Goal: Task Accomplishment & Management: Complete application form

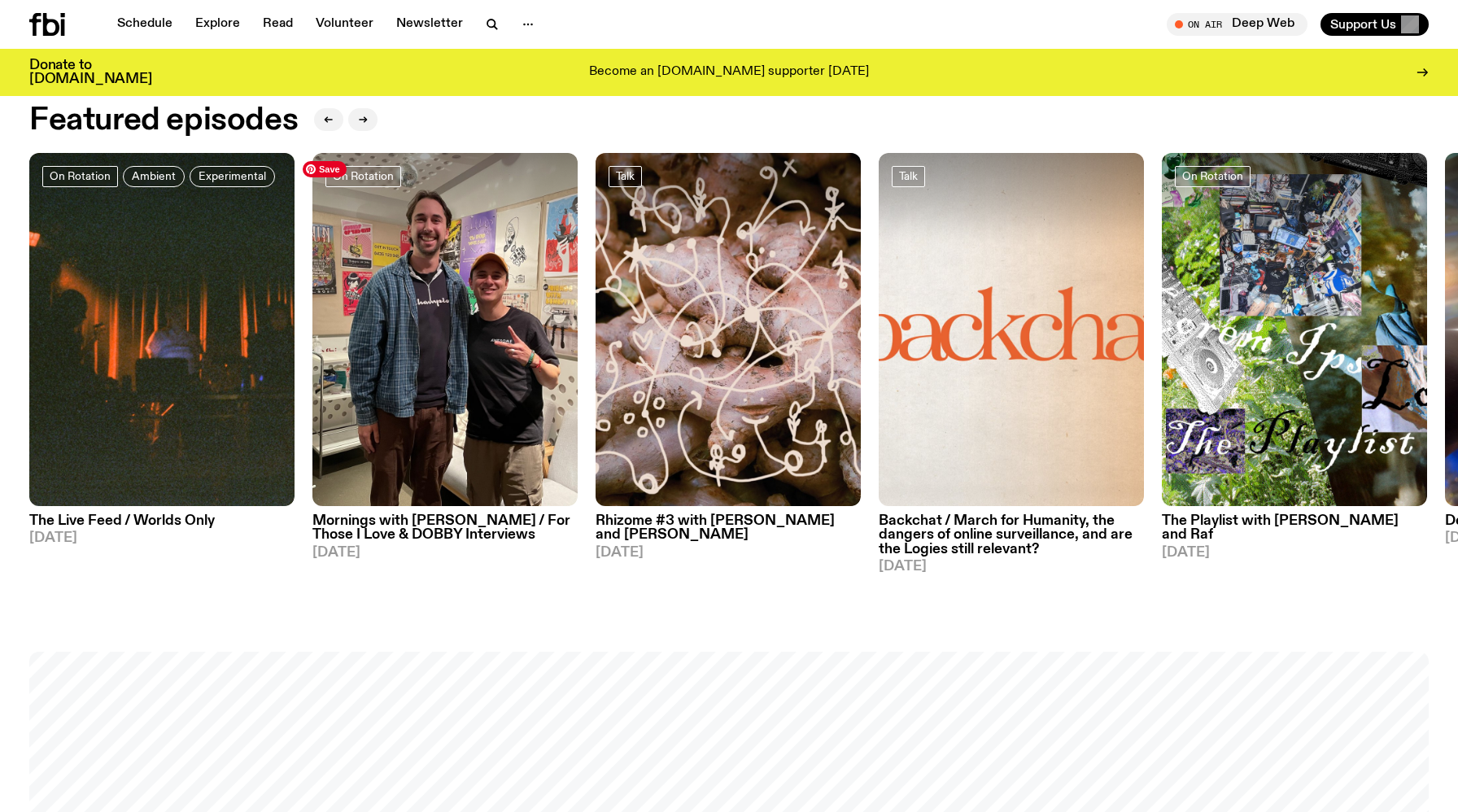
scroll to position [904, 0]
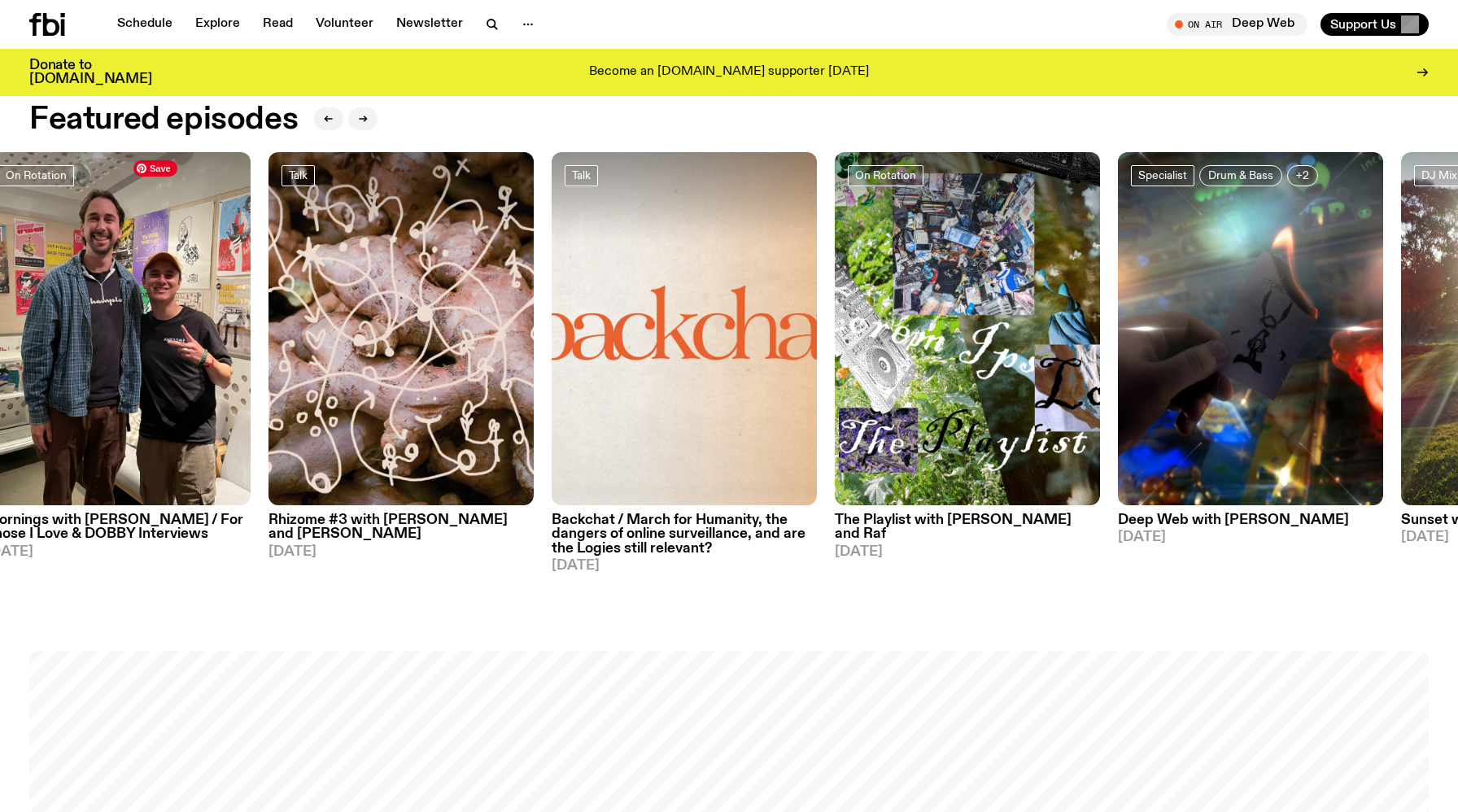
drag, startPoint x: 592, startPoint y: 455, endPoint x: 168, endPoint y: 456, distance: 424.0
click at [168, 456] on div "On Rotation Ambient Experimental The Live Feed / Worlds Only [DATE] On Rotation…" at bounding box center [729, 362] width 1400 height 420
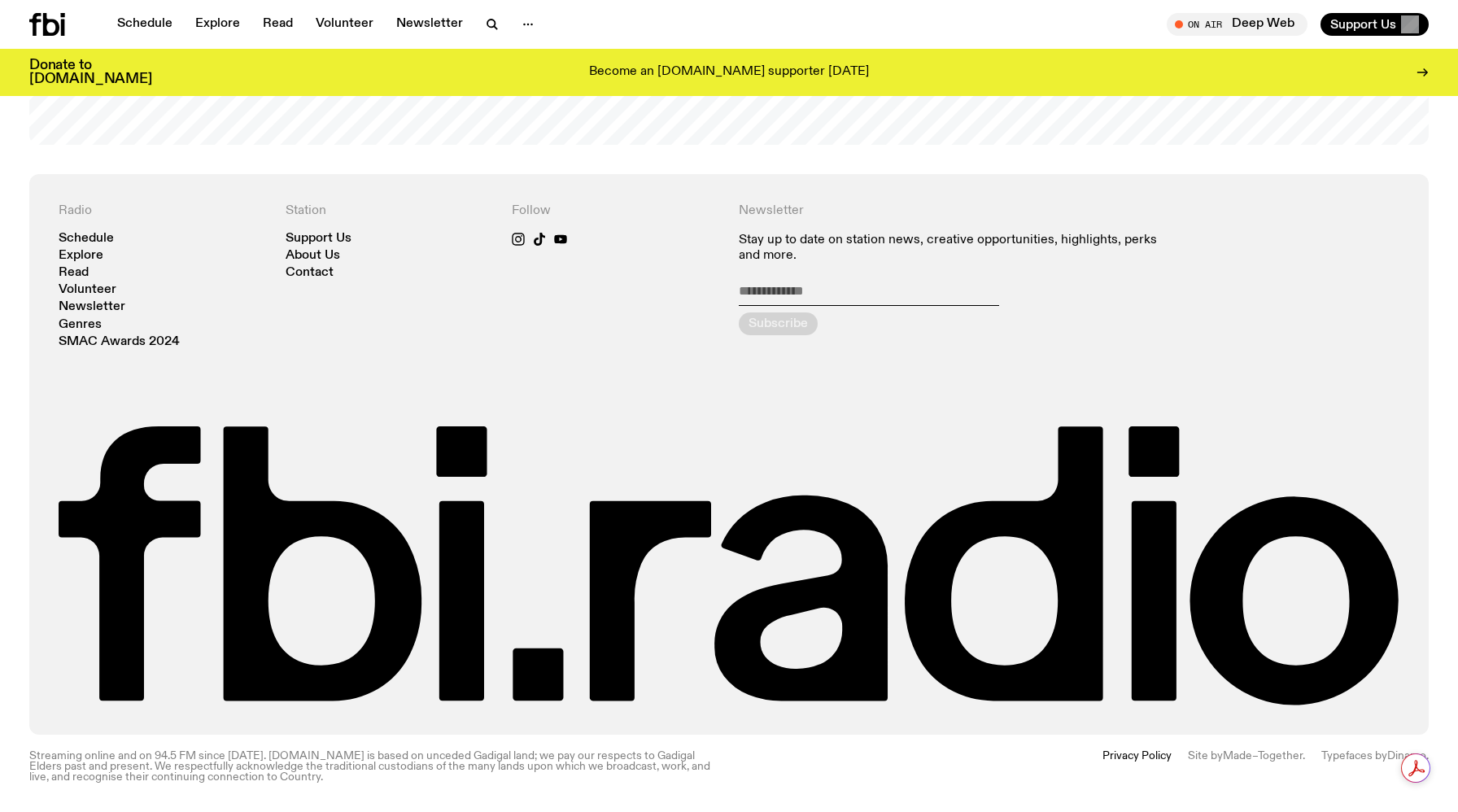
scroll to position [3765, 0]
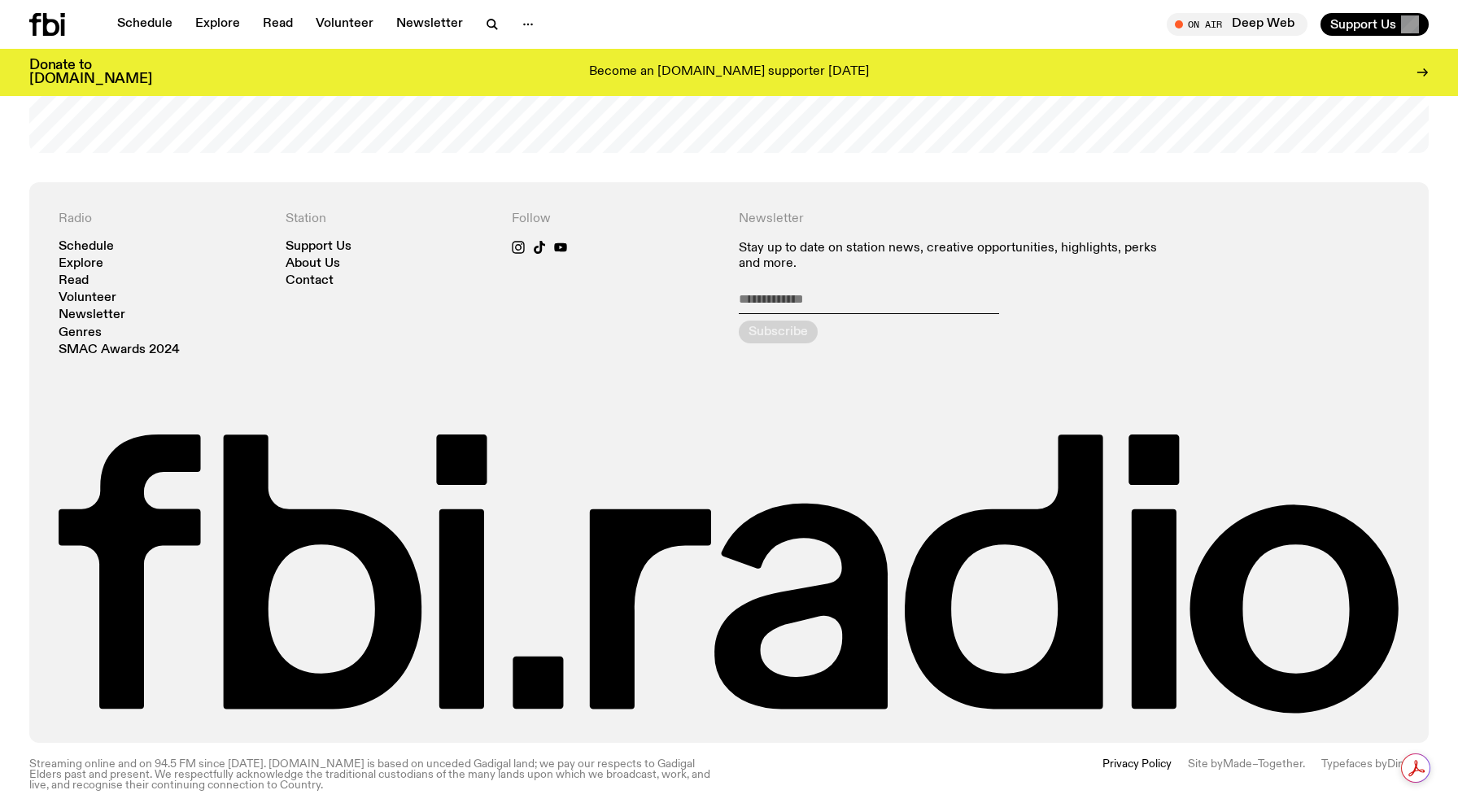
click at [642, 241] on div at bounding box center [615, 247] width 207 height 13
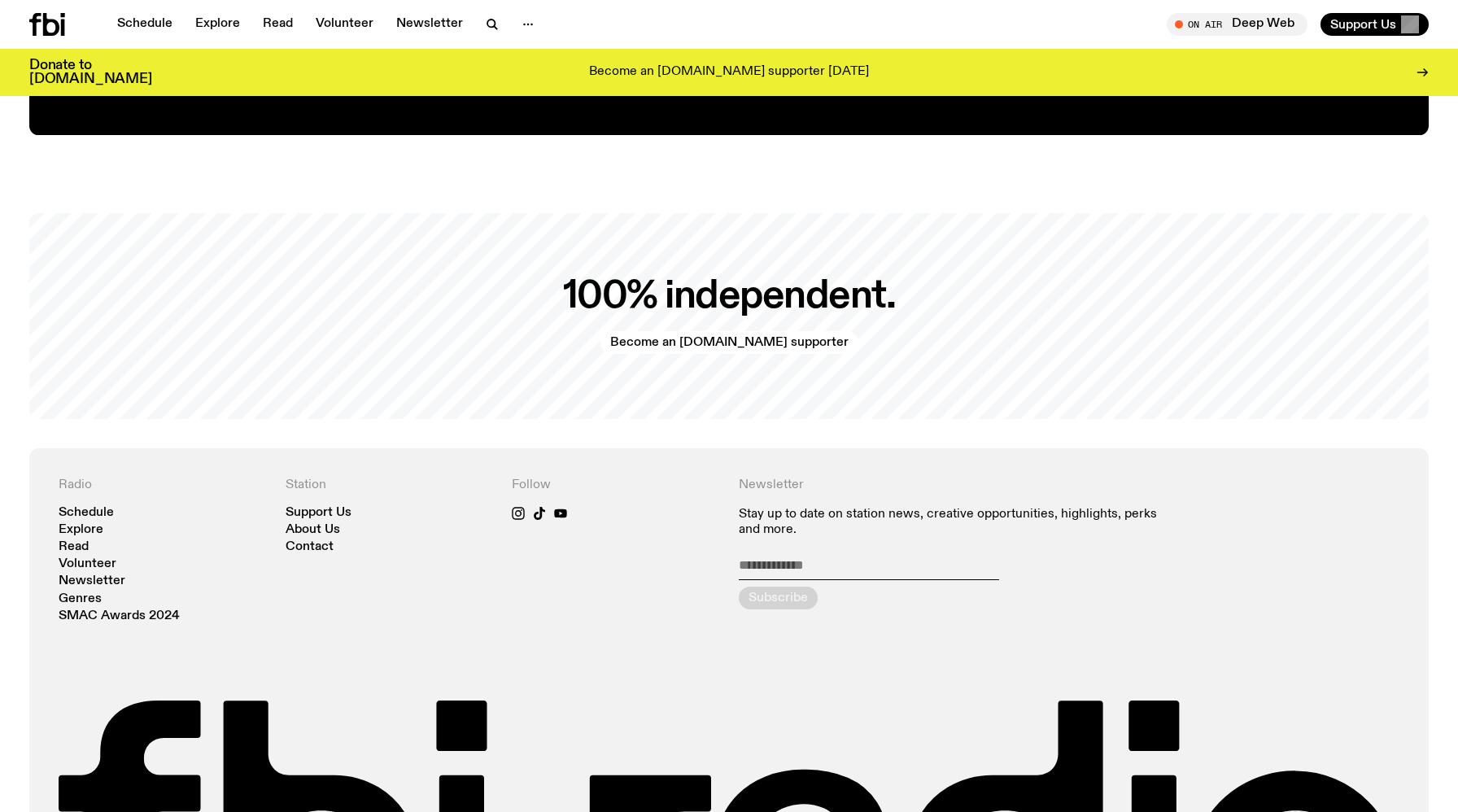
scroll to position [3342, 0]
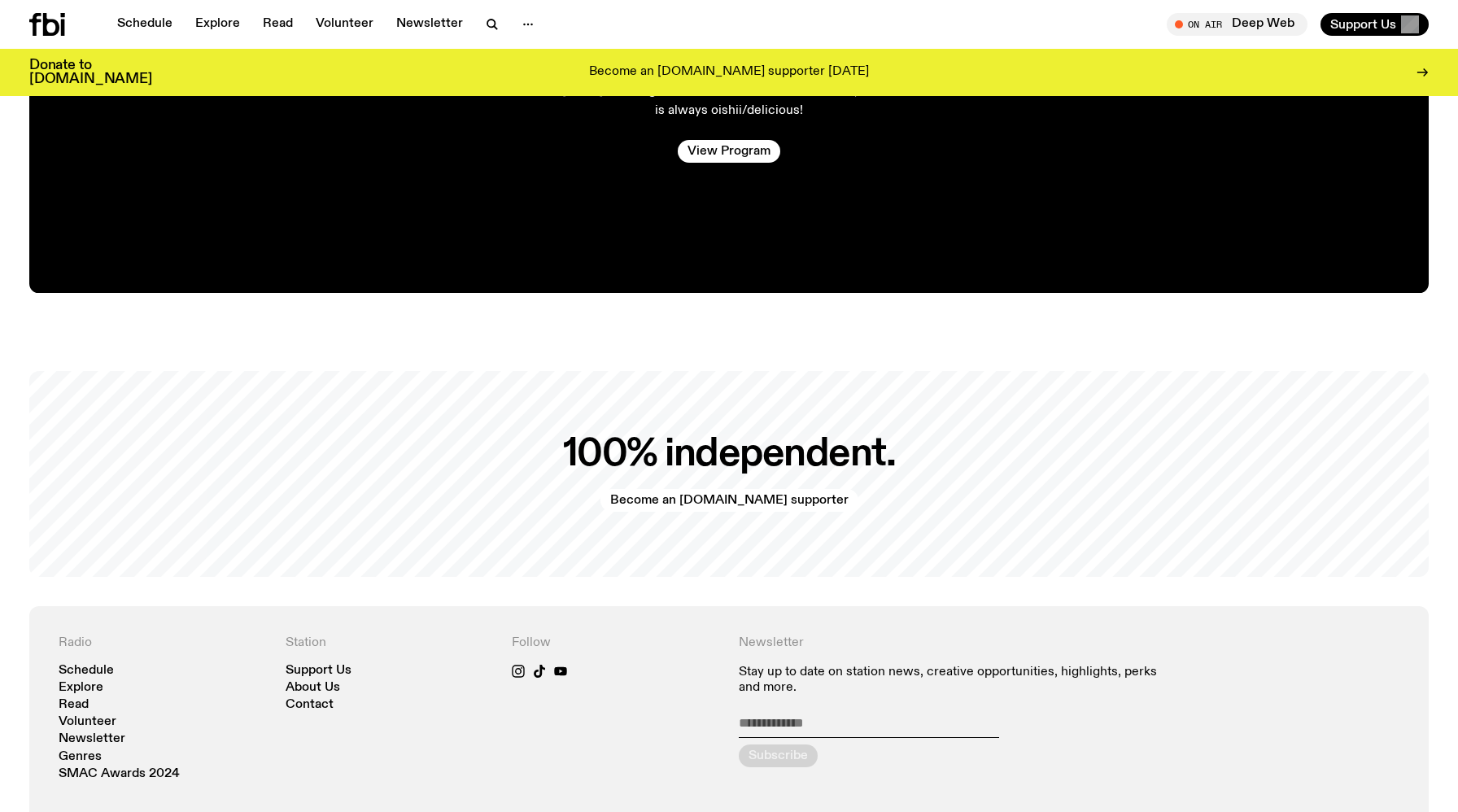
click at [598, 410] on div "100% independent. Become an [DOMAIN_NAME] supporter" at bounding box center [729, 473] width 1400 height 205
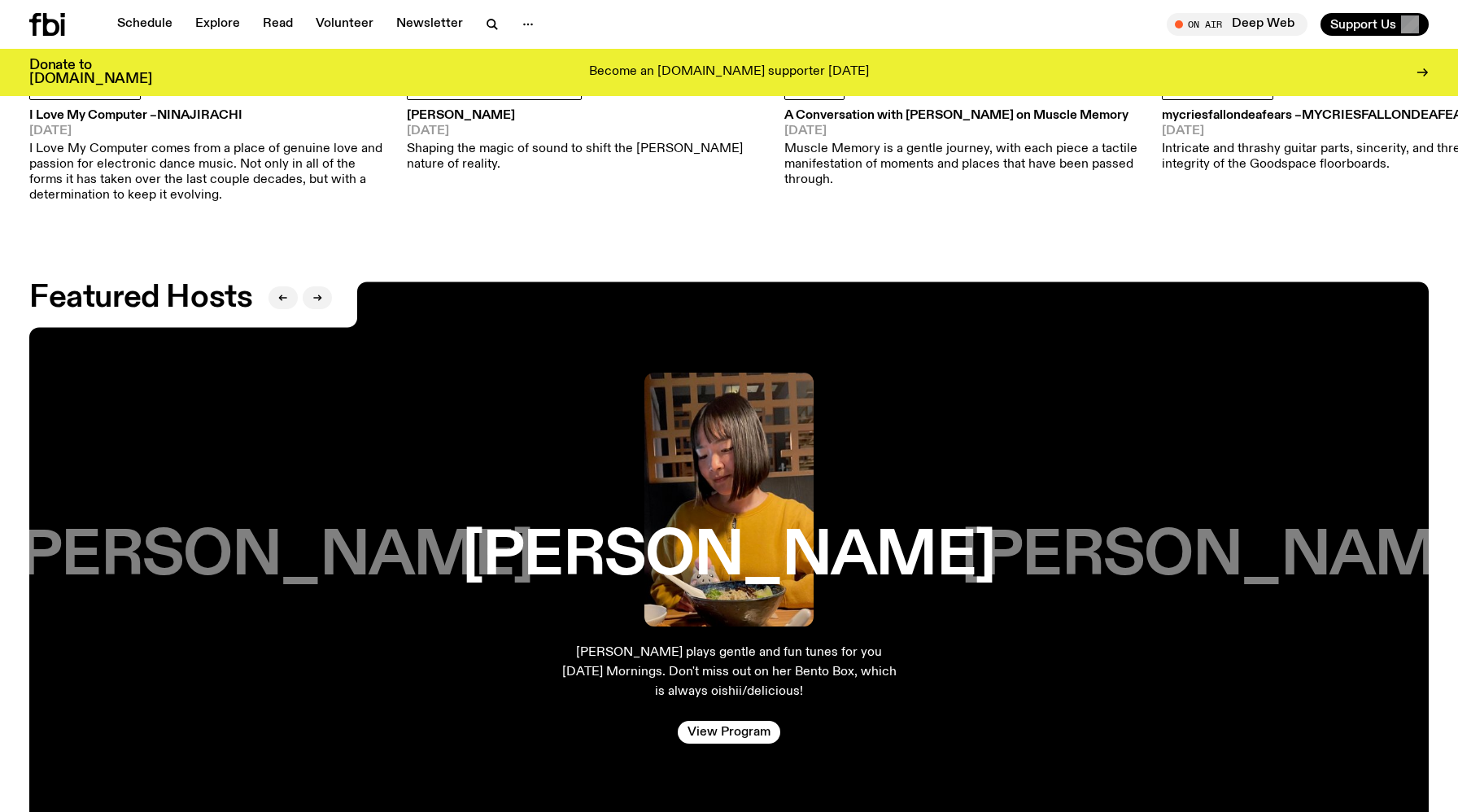
scroll to position [2749, 0]
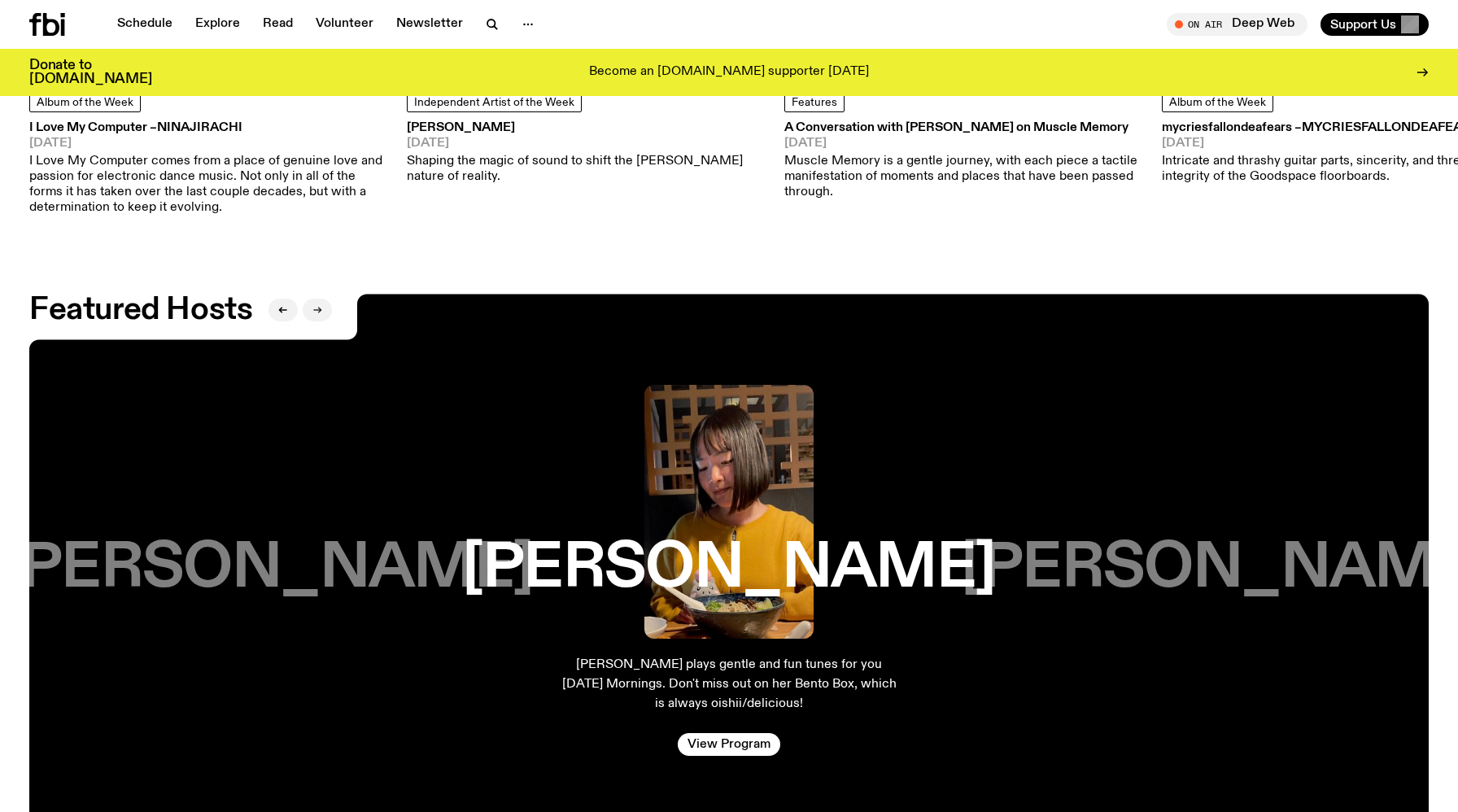
click at [317, 305] on icon "button" at bounding box center [316, 309] width 9 height 9
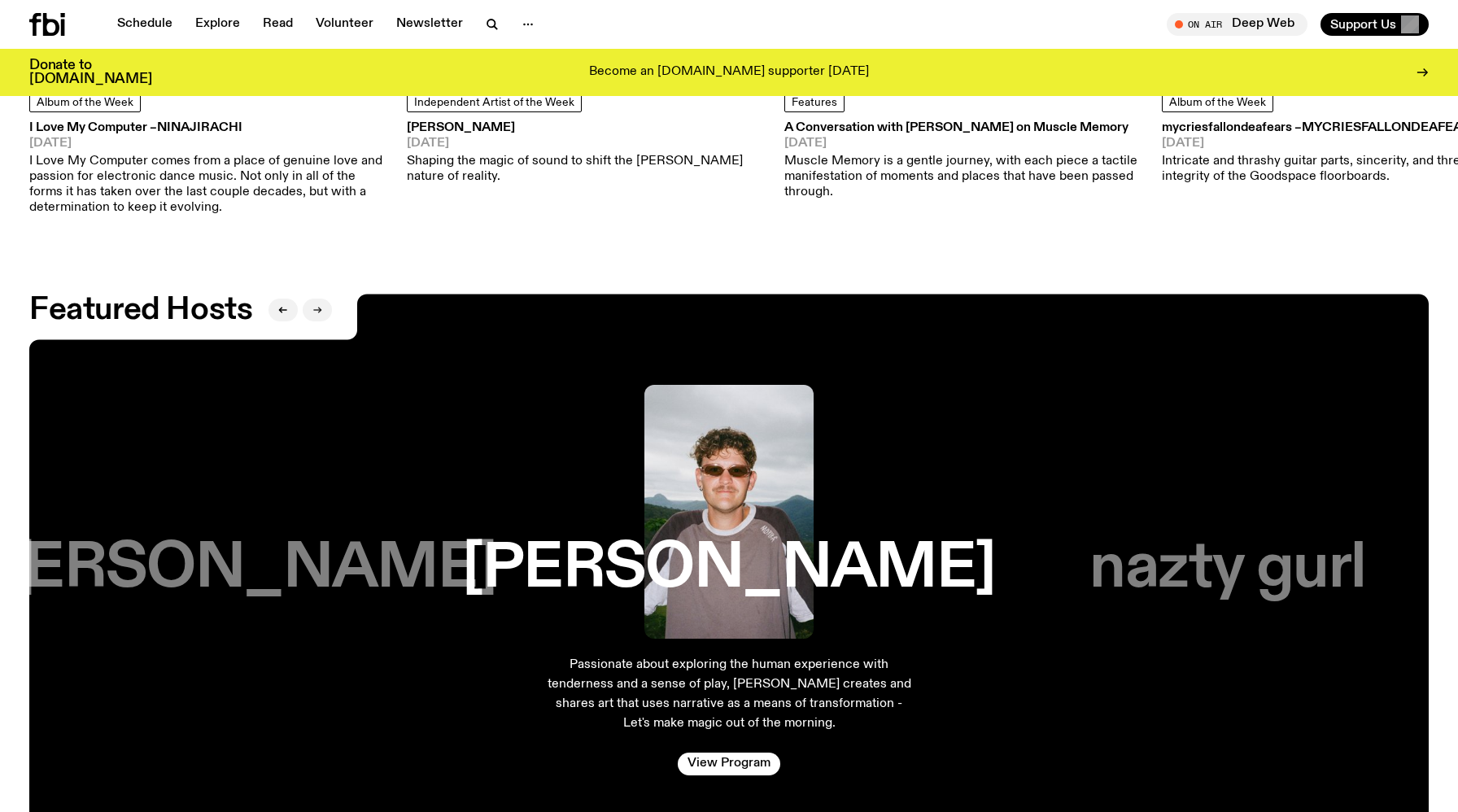
click at [318, 305] on icon "button" at bounding box center [316, 309] width 9 height 9
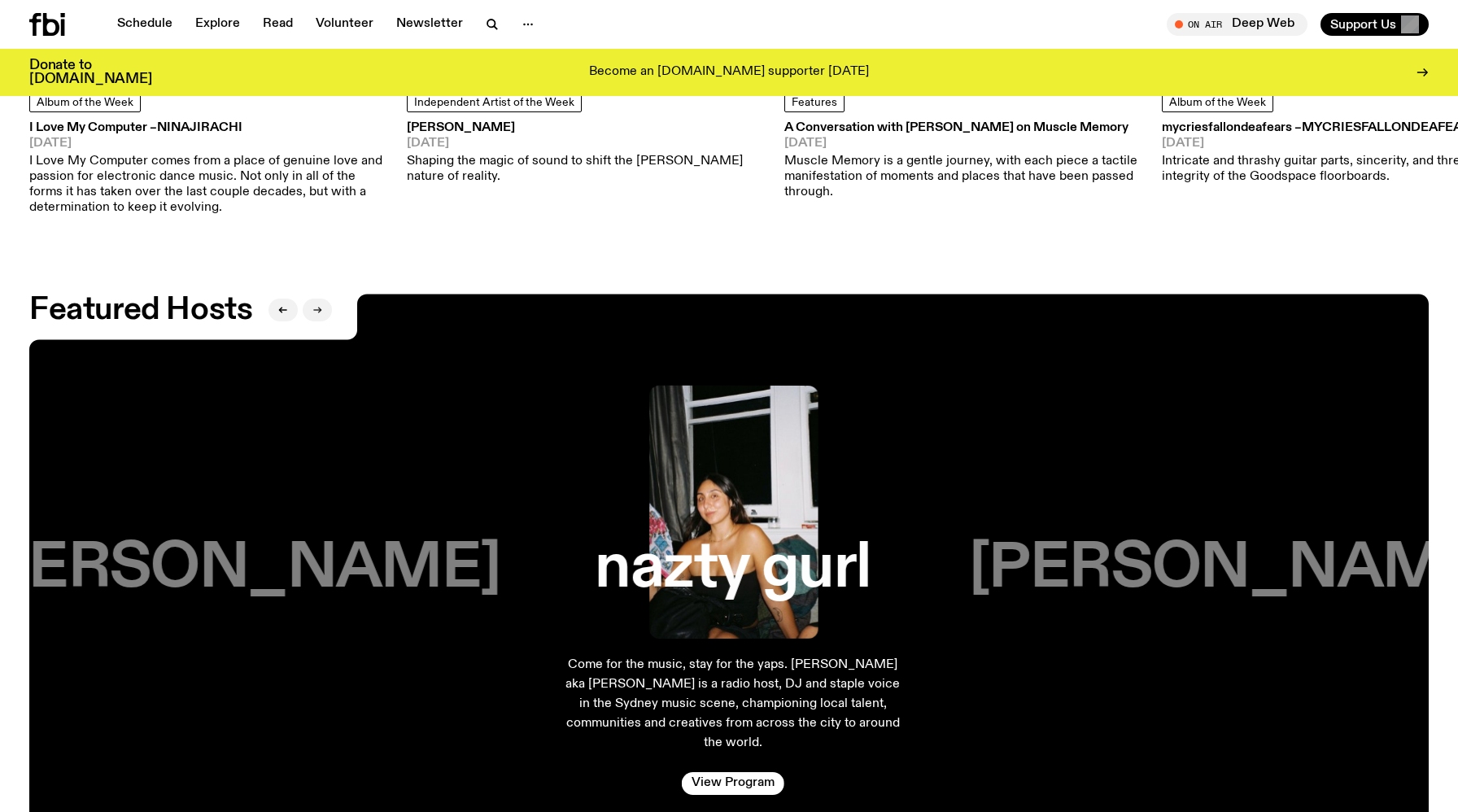
click at [318, 305] on icon "button" at bounding box center [316, 309] width 9 height 9
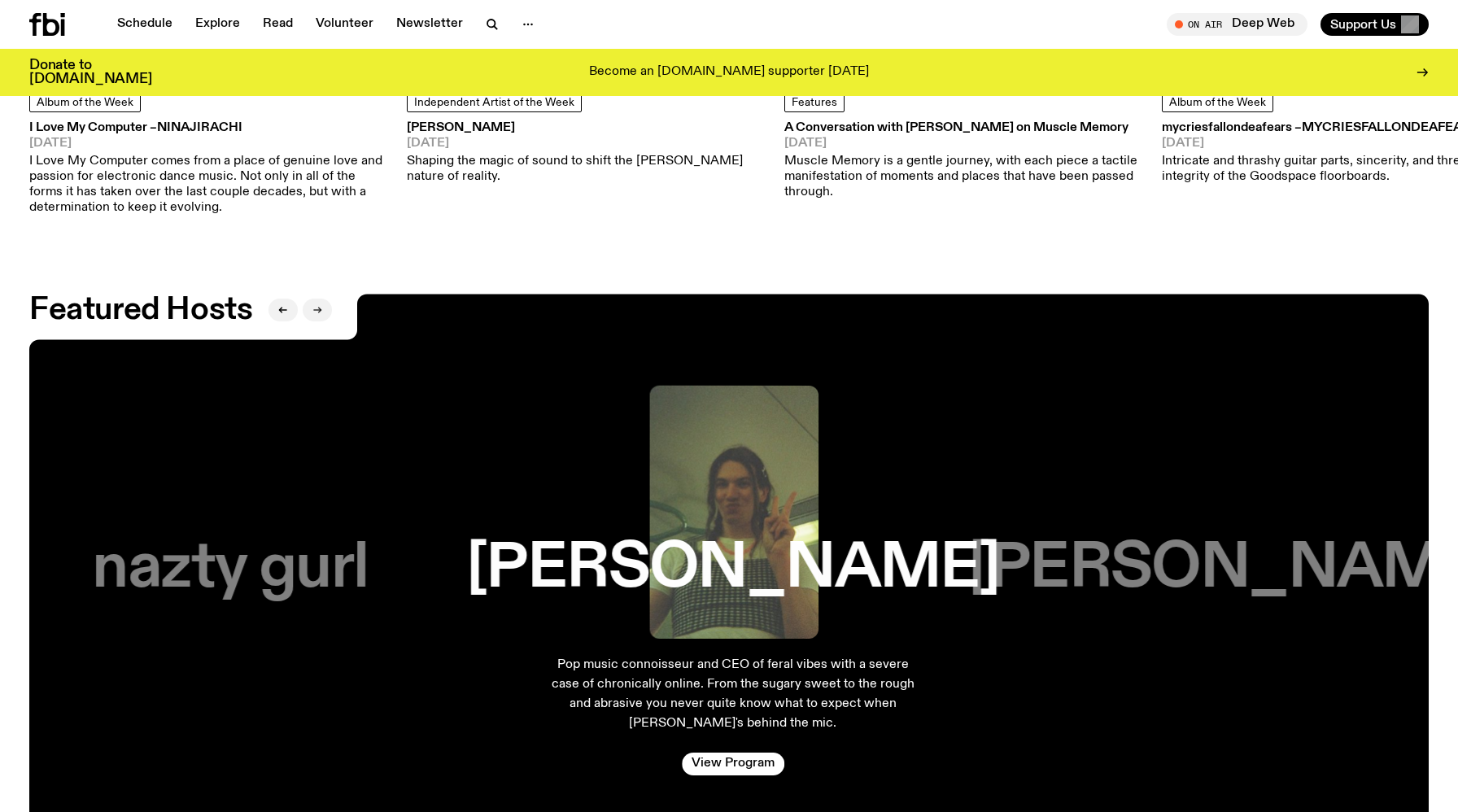
click at [318, 305] on icon "button" at bounding box center [316, 309] width 9 height 9
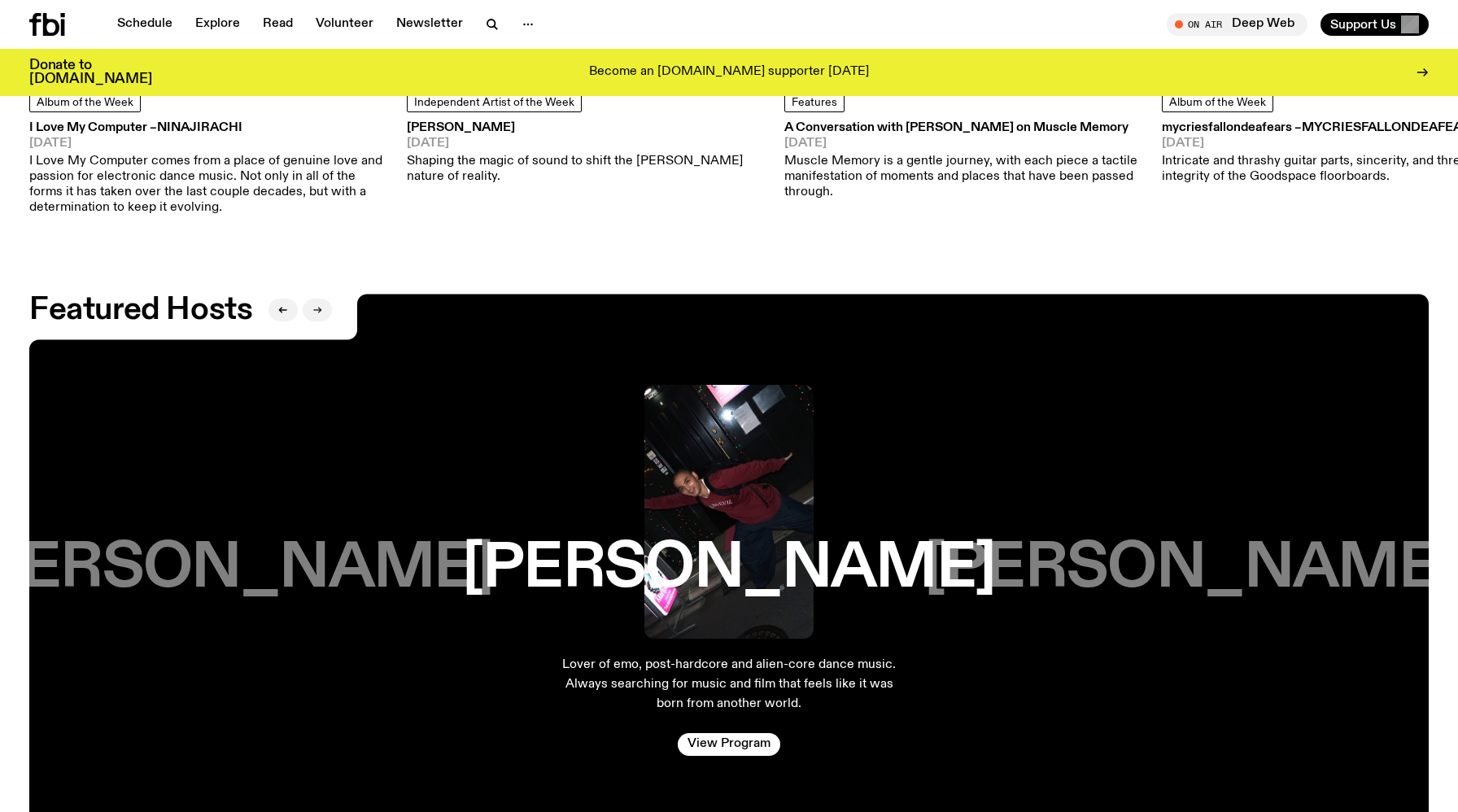
click at [318, 305] on icon "button" at bounding box center [316, 309] width 9 height 9
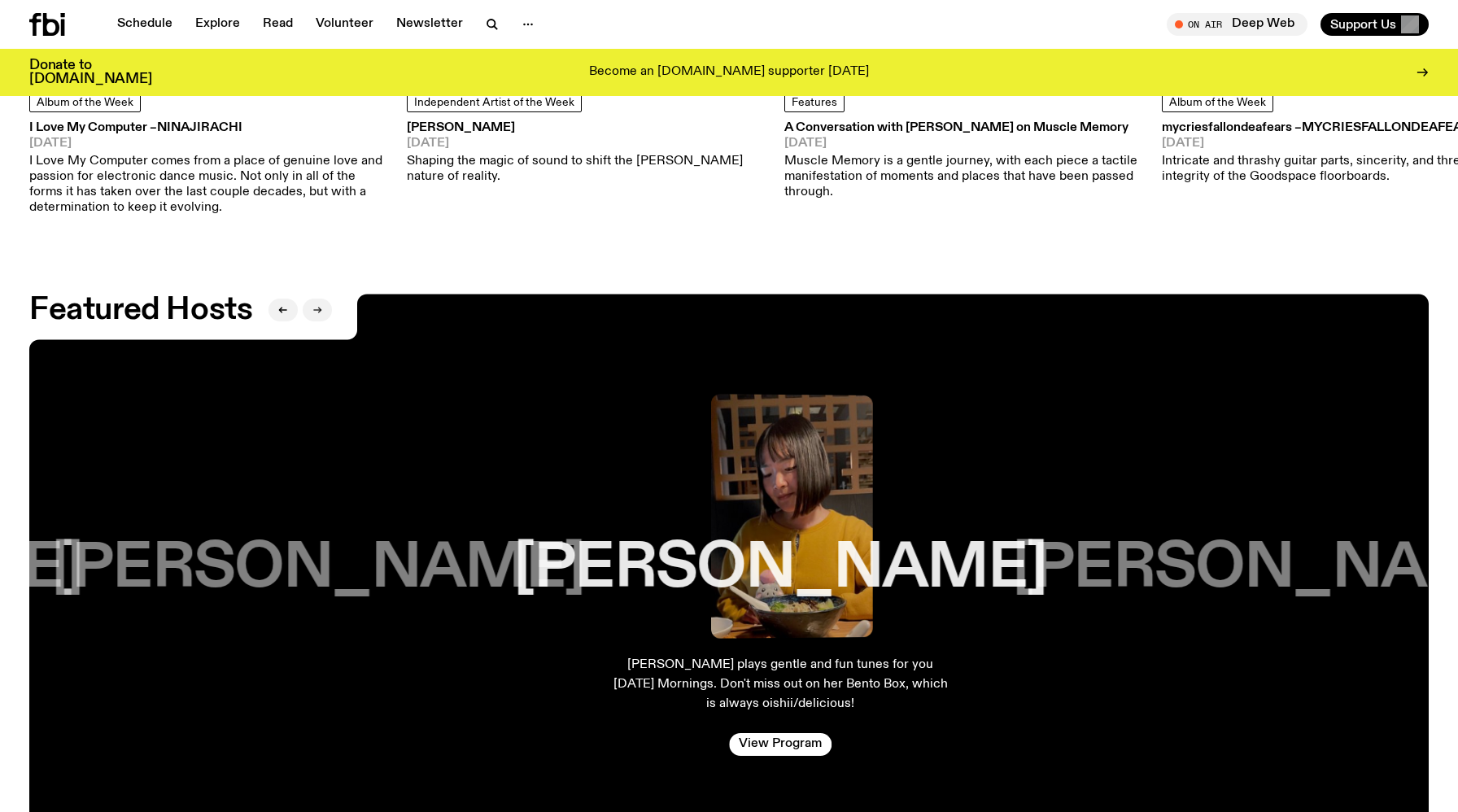
click at [318, 305] on icon "button" at bounding box center [316, 309] width 9 height 9
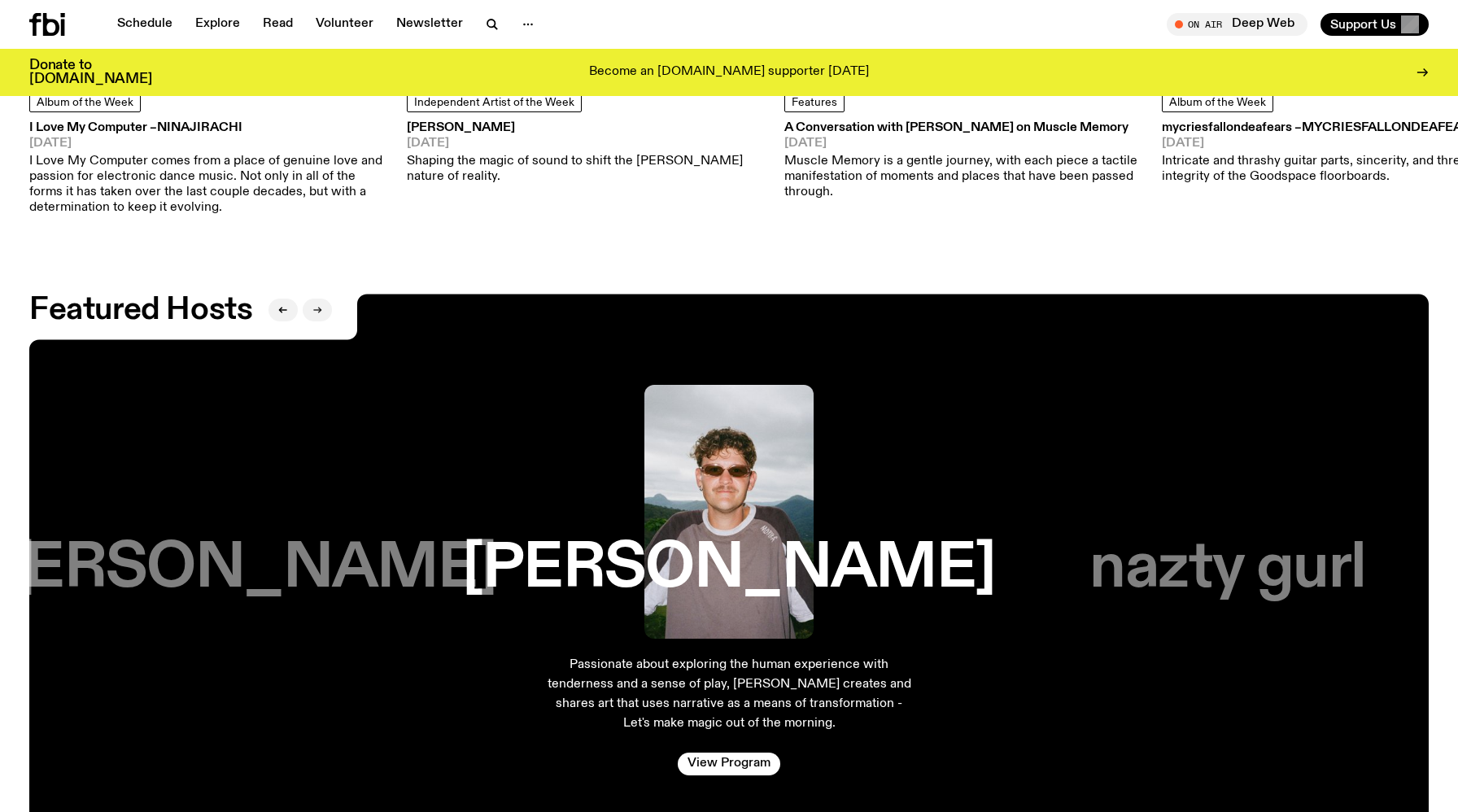
click at [318, 305] on icon "button" at bounding box center [316, 309] width 9 height 9
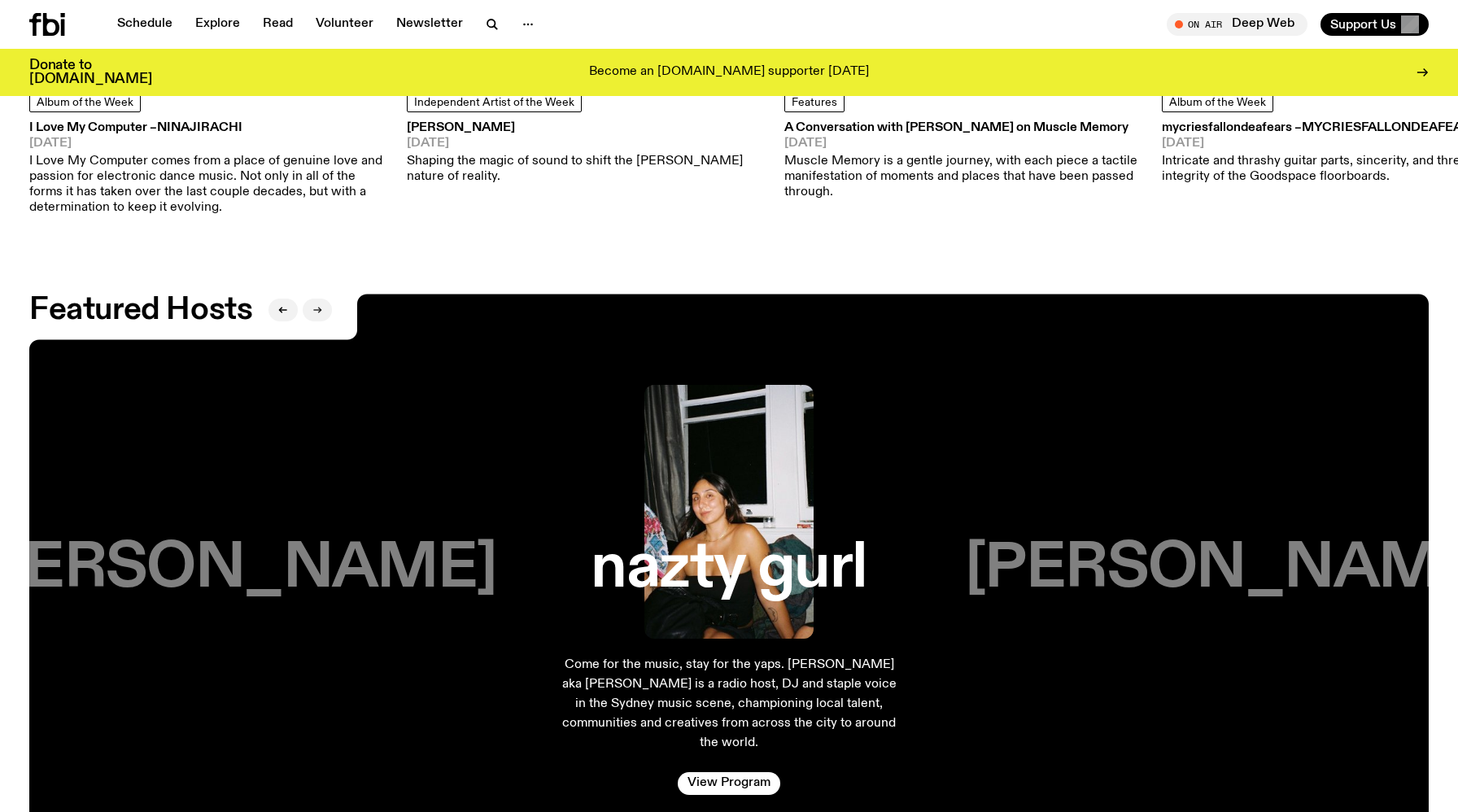
click at [318, 305] on icon "button" at bounding box center [316, 309] width 9 height 9
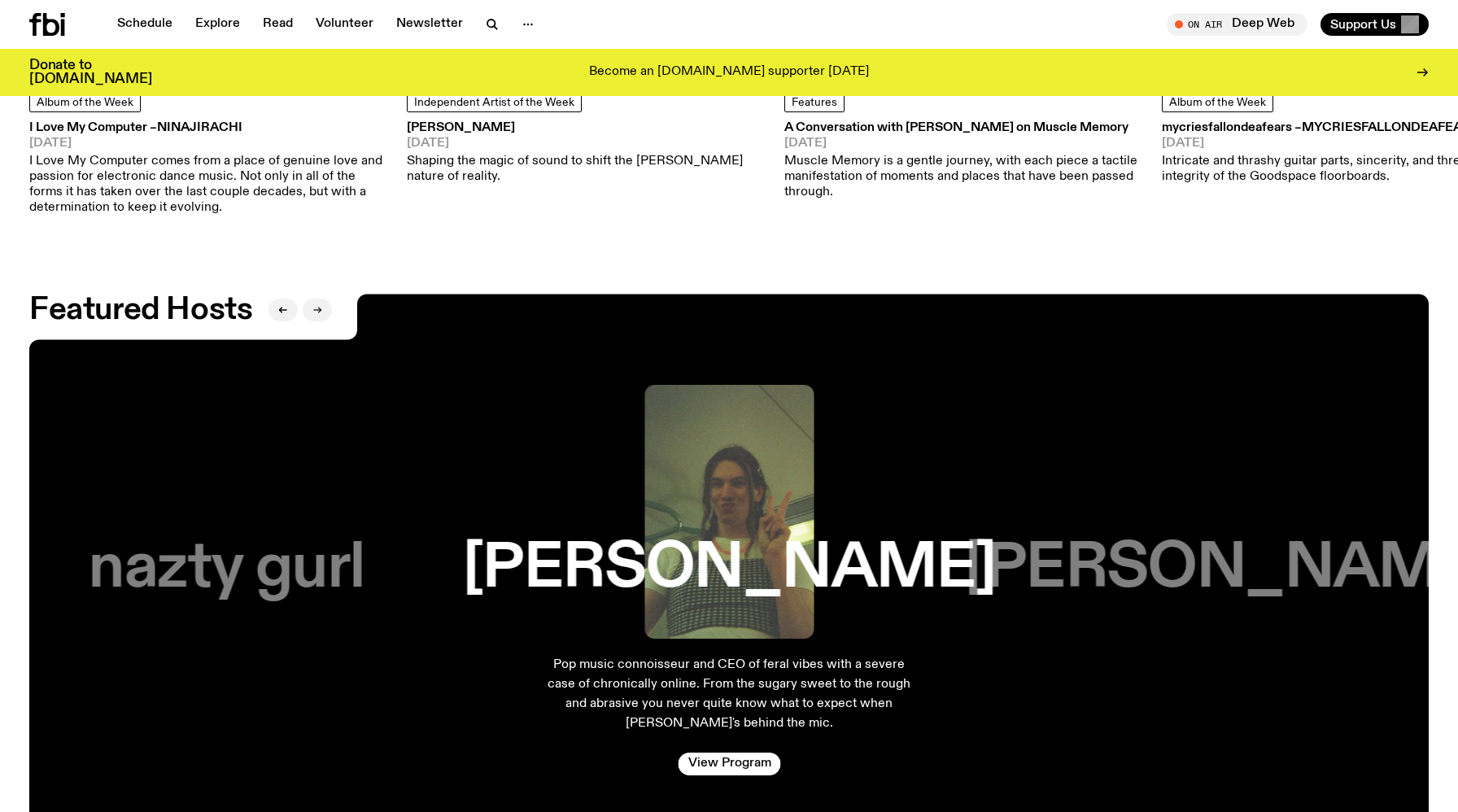
click at [318, 305] on icon "button" at bounding box center [316, 309] width 9 height 9
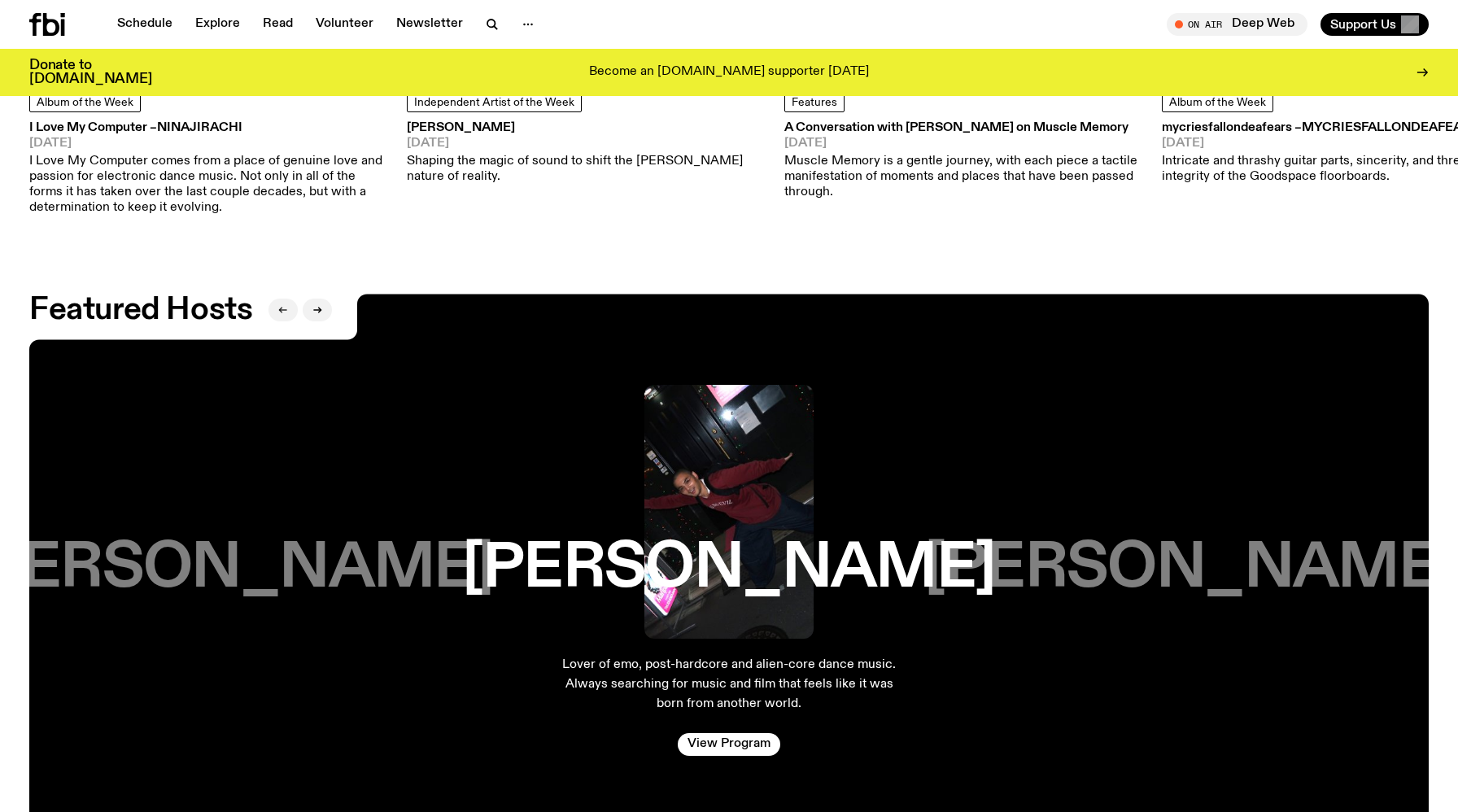
click at [285, 307] on icon "button" at bounding box center [283, 309] width 9 height 9
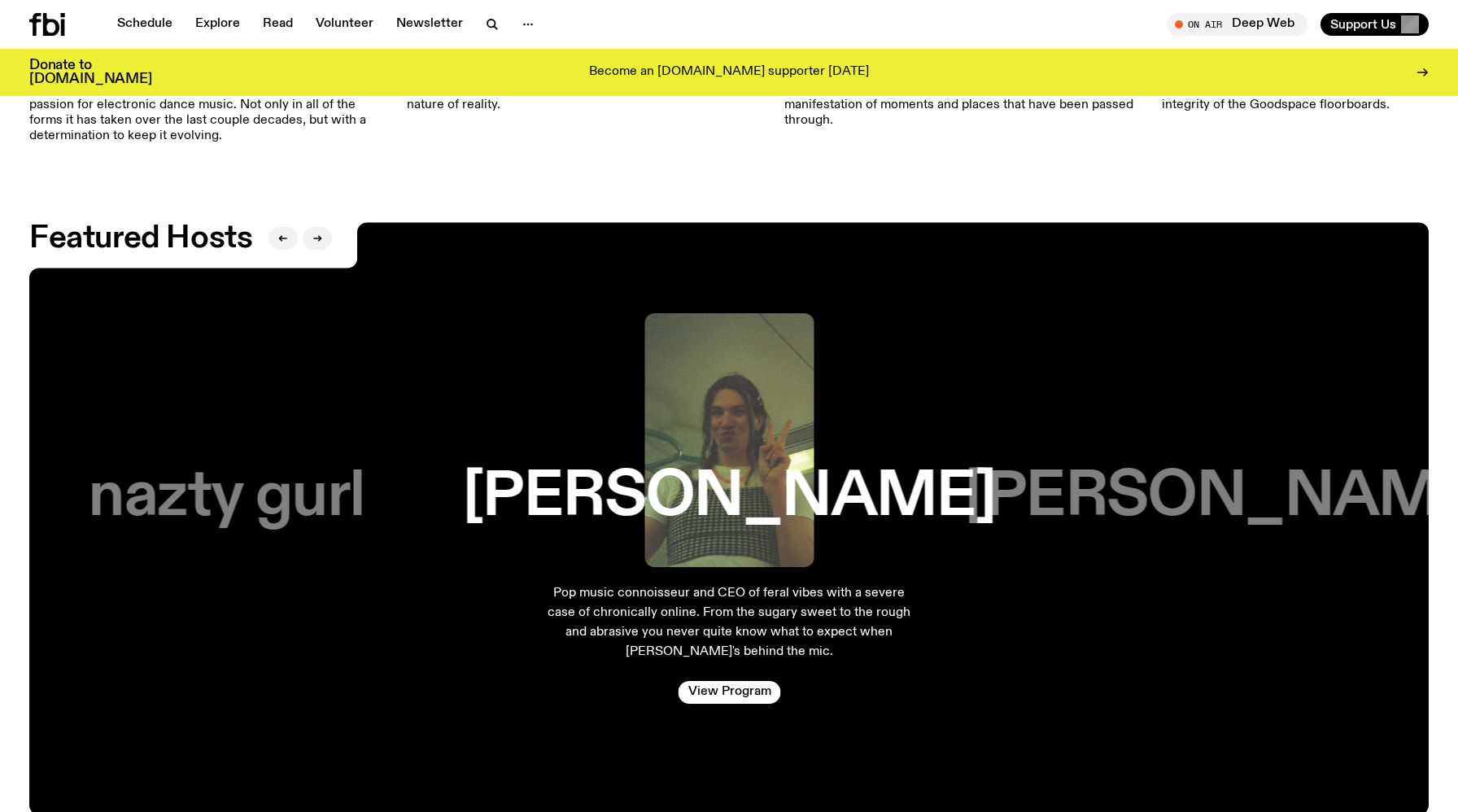
scroll to position [2824, 0]
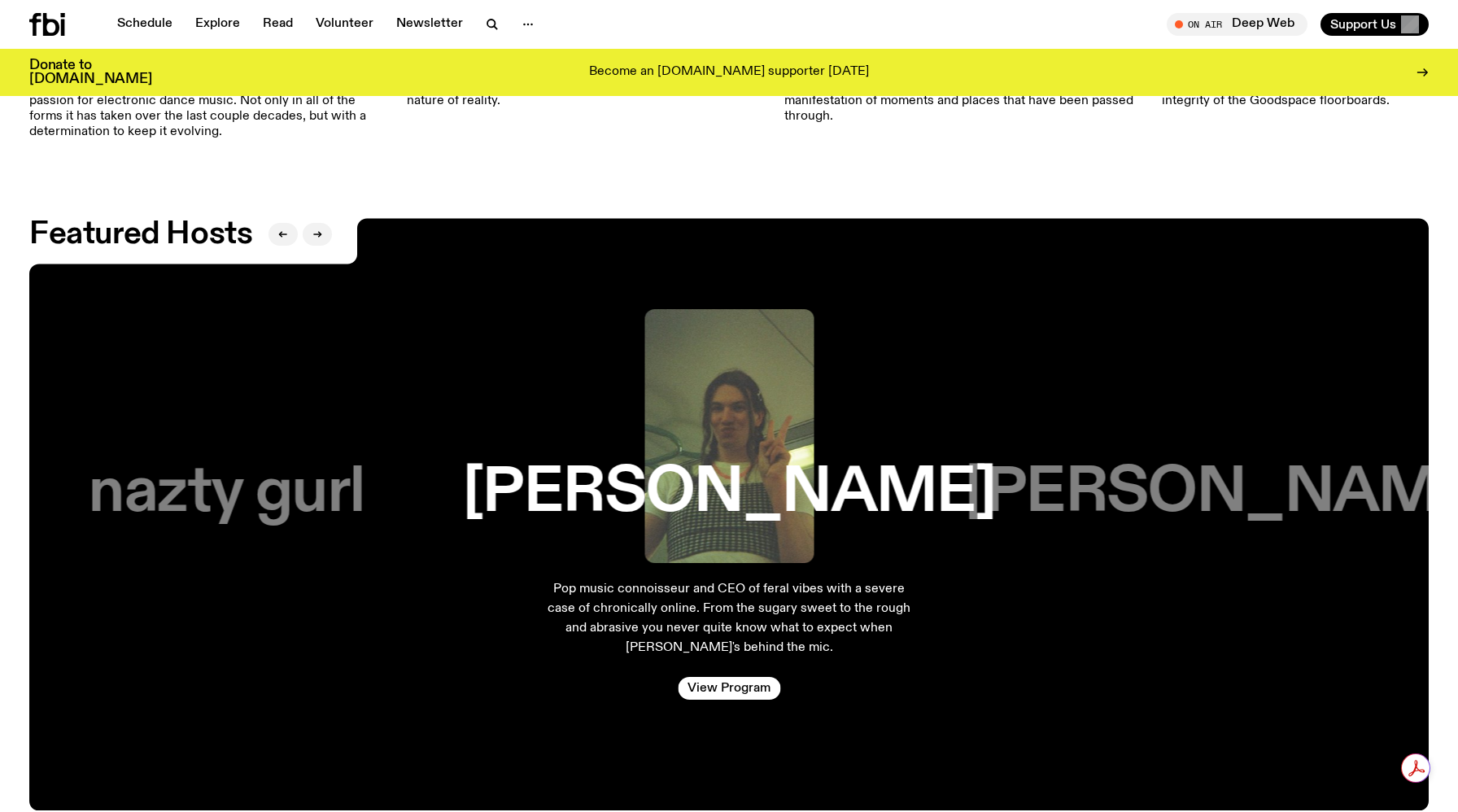
click at [1308, 491] on h3 "[PERSON_NAME]" at bounding box center [1232, 493] width 533 height 62
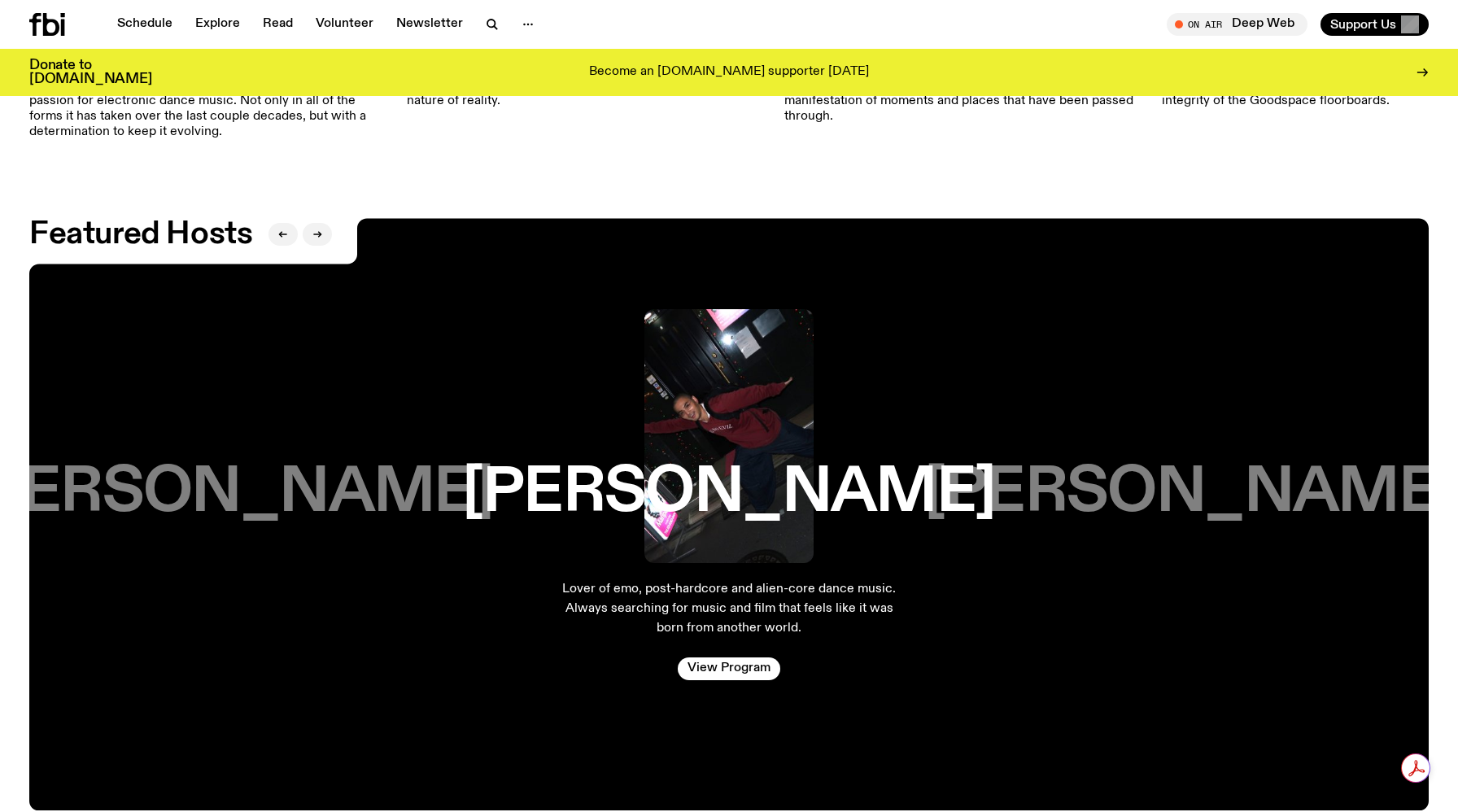
click at [1242, 478] on h3 "[PERSON_NAME]" at bounding box center [1191, 493] width 533 height 62
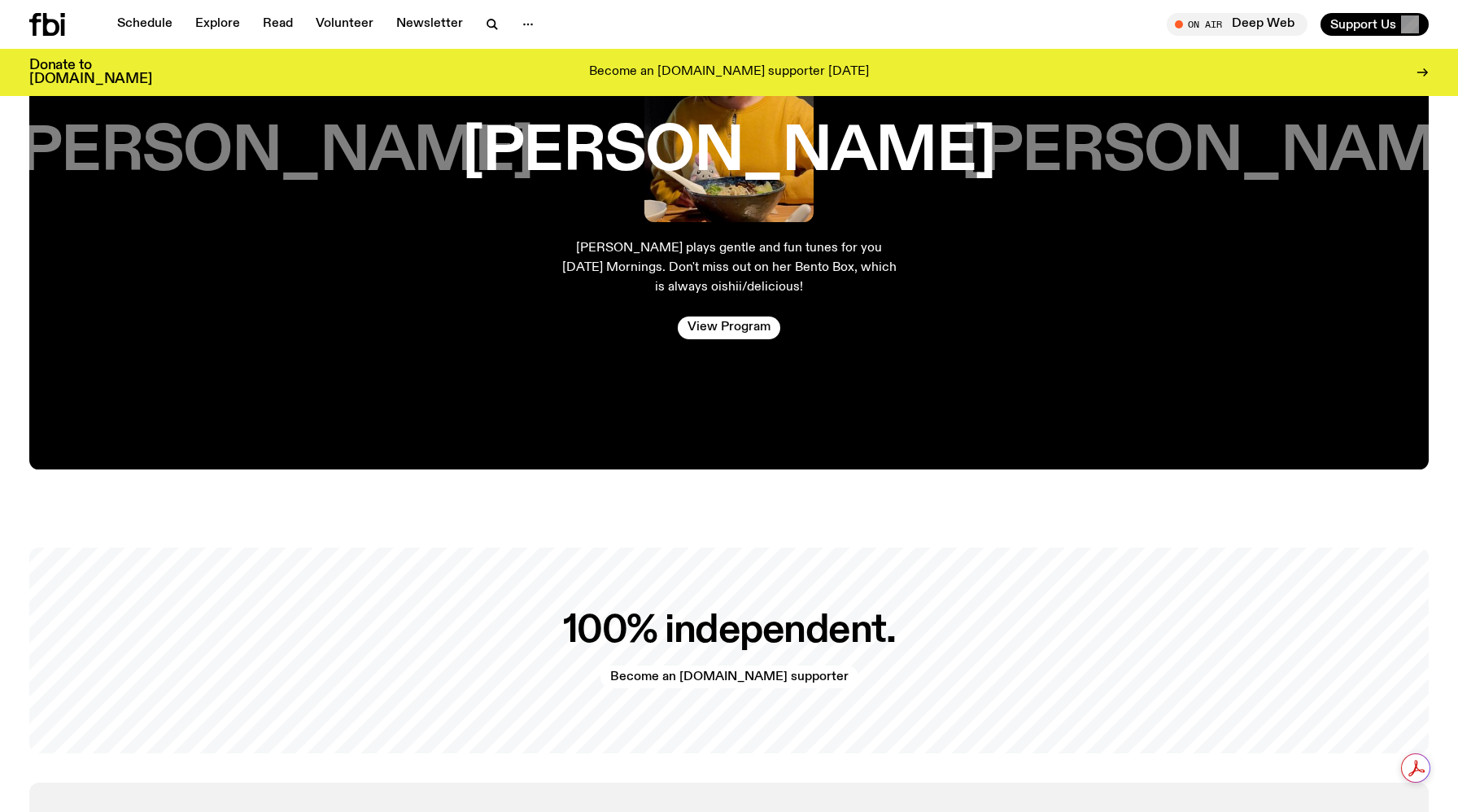
scroll to position [3774, 0]
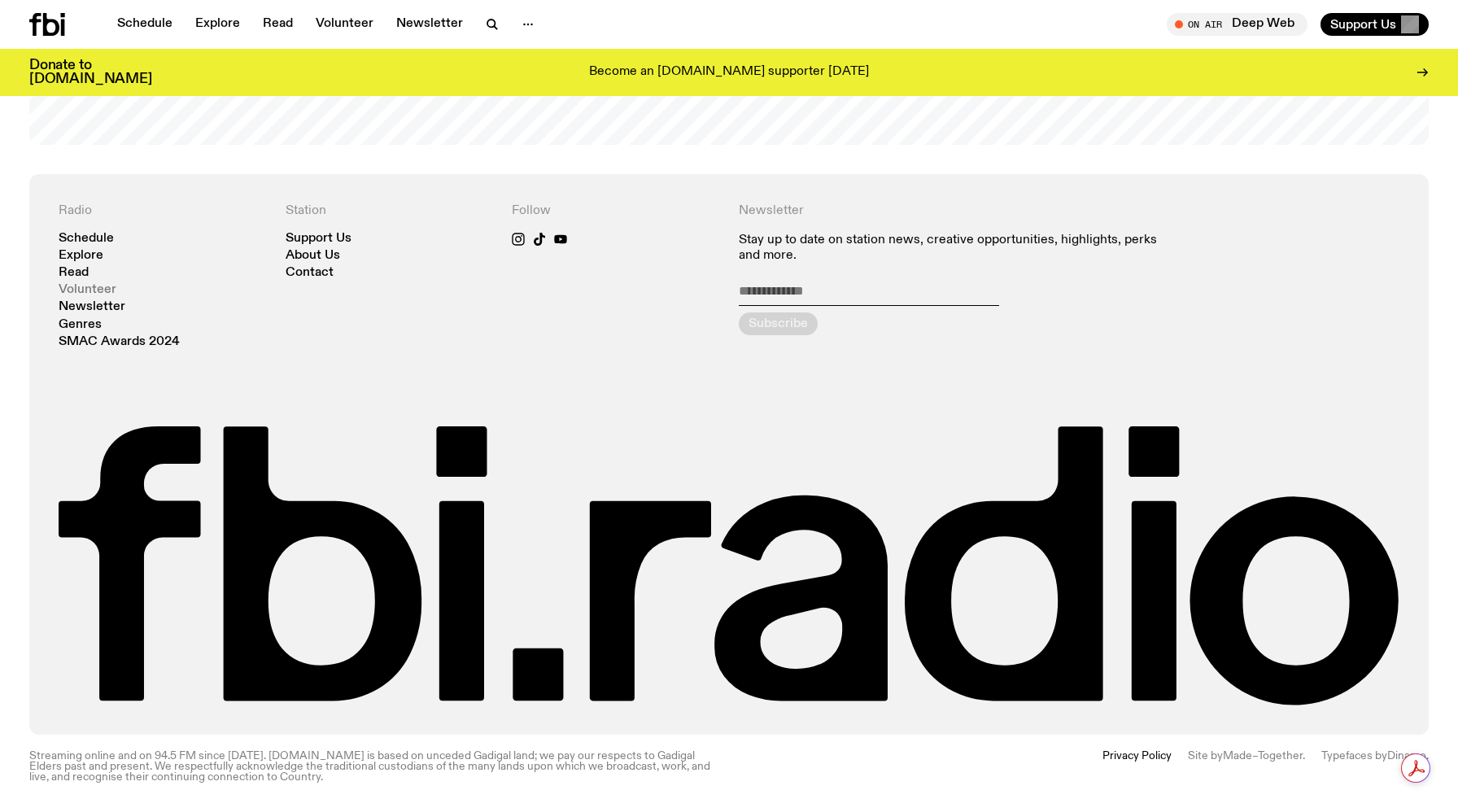
click at [90, 287] on link "Volunteer" at bounding box center [87, 290] width 58 height 12
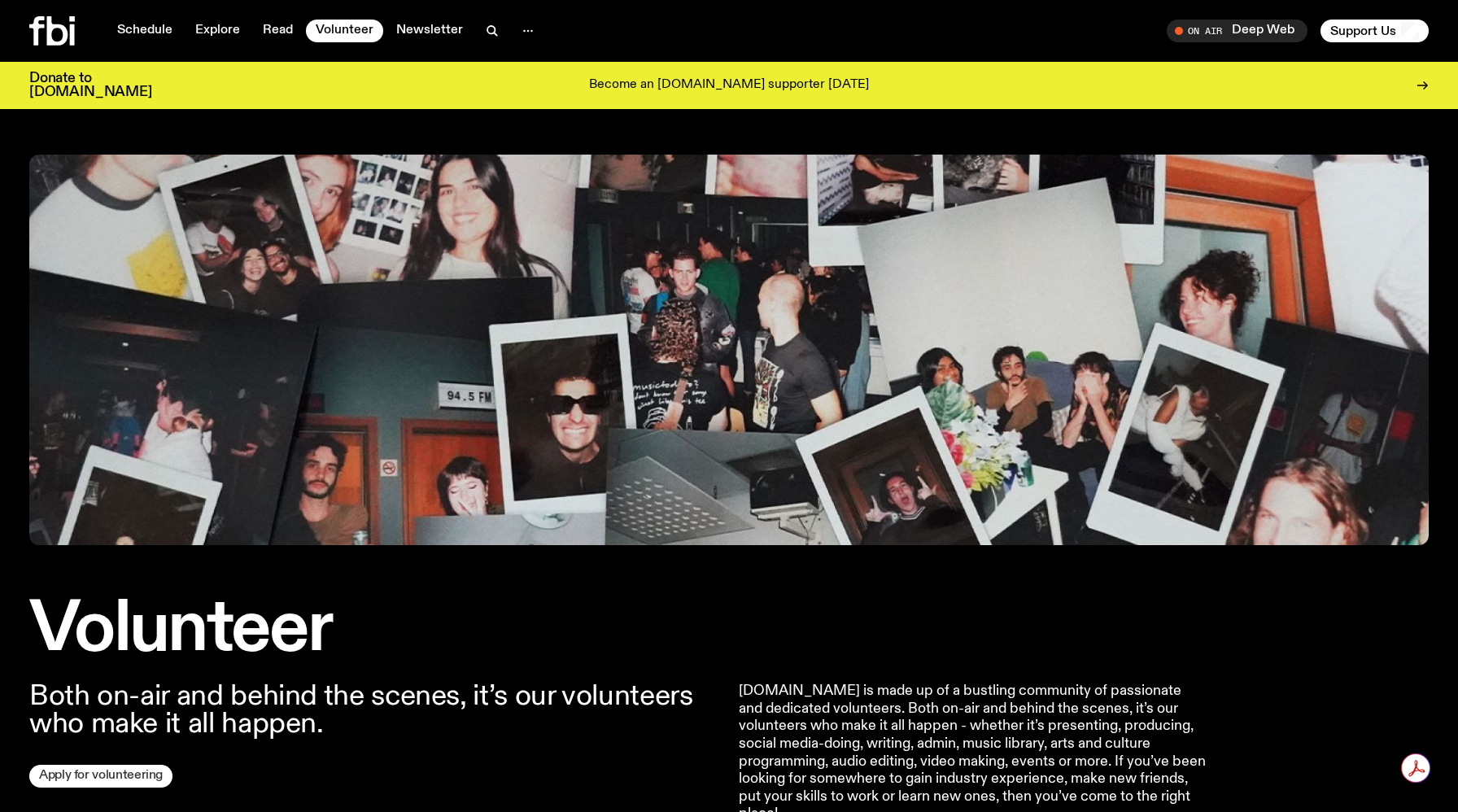
click at [120, 772] on link "Apply for volunteering" at bounding box center [101, 776] width 144 height 23
click at [211, 39] on link "Explore" at bounding box center [217, 31] width 64 height 23
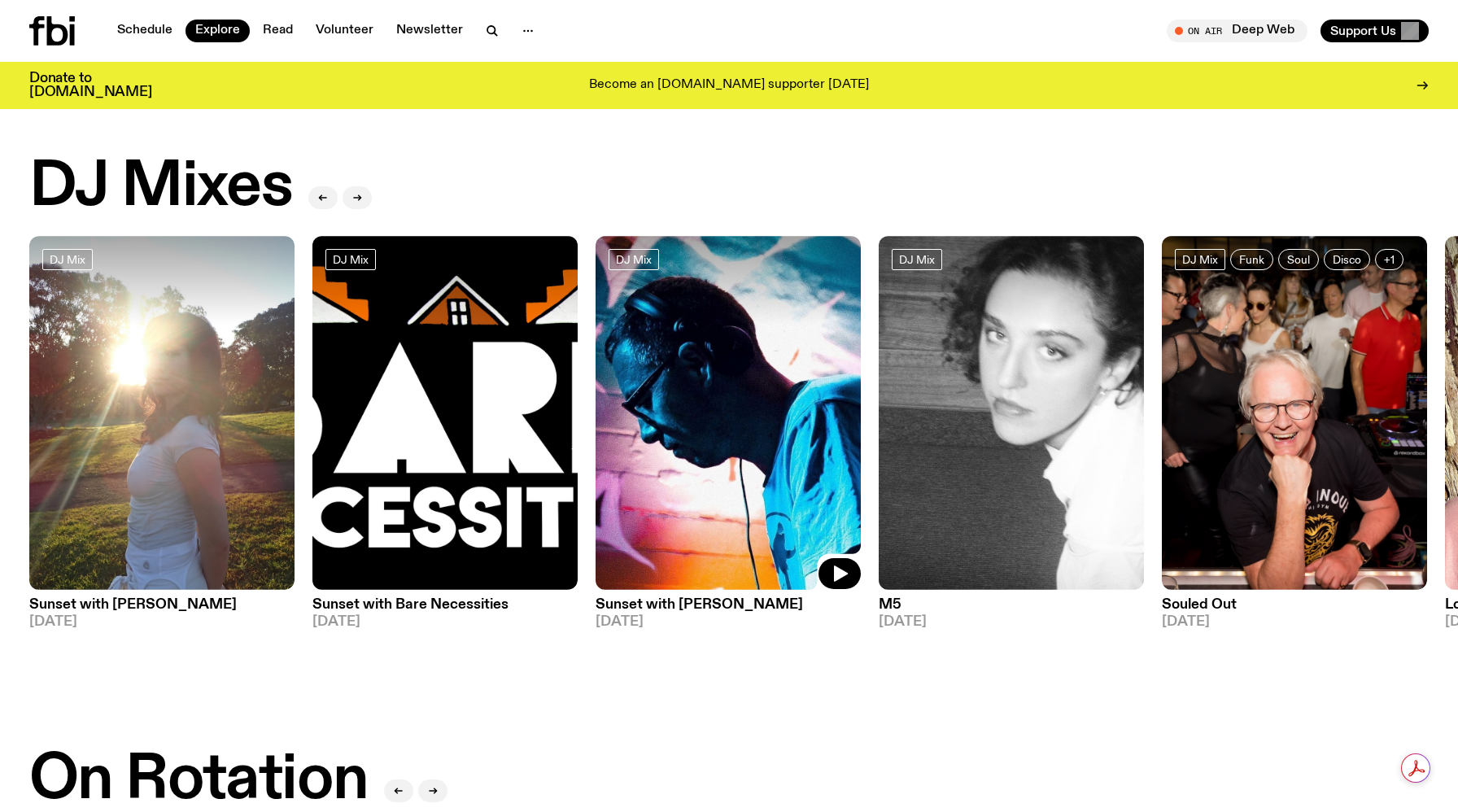
drag, startPoint x: 714, startPoint y: 313, endPoint x: 121, endPoint y: 308, distance: 593.0
click at [596, 308] on div at bounding box center [728, 279] width 266 height 89
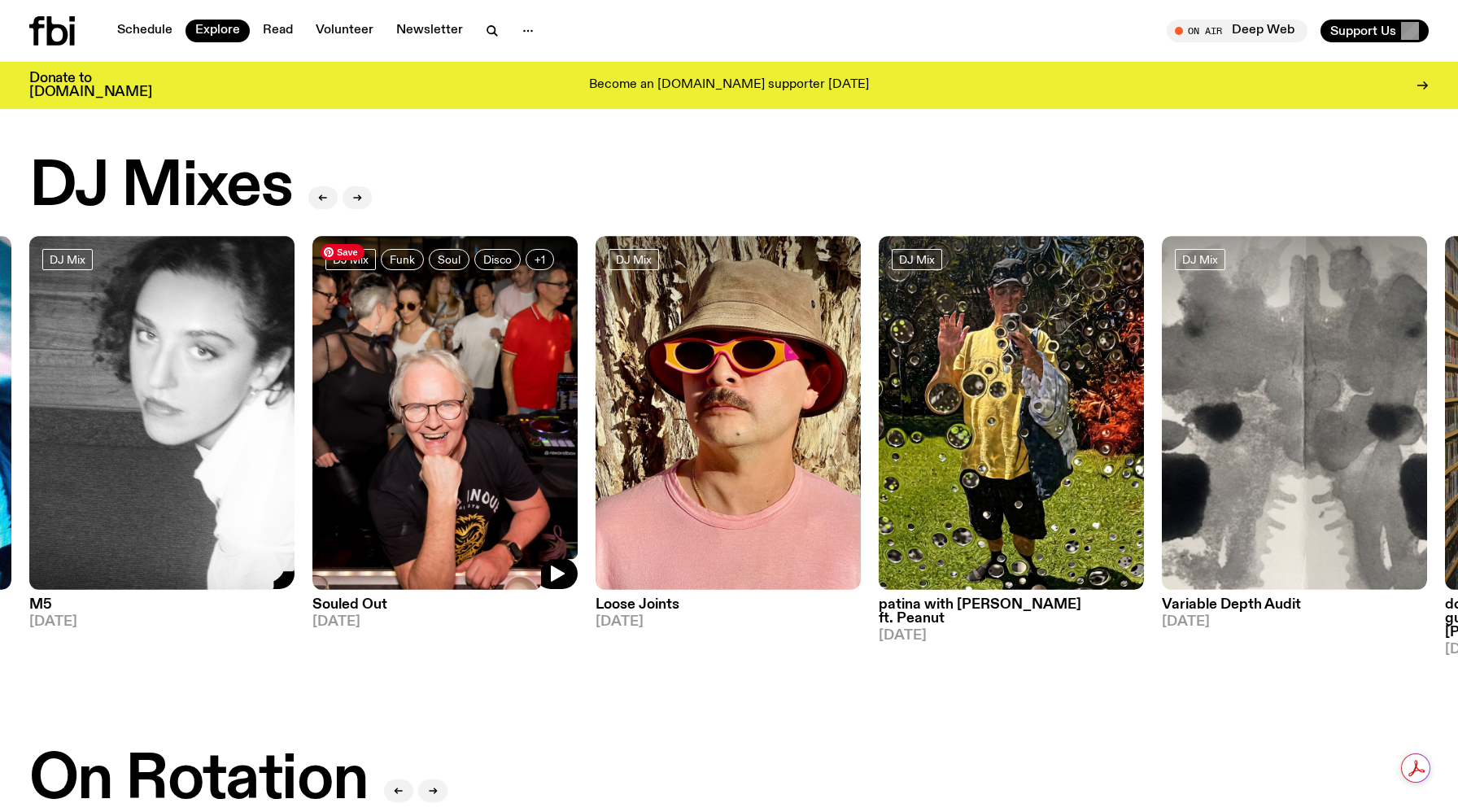
drag, startPoint x: 343, startPoint y: 461, endPoint x: 0, endPoint y: 486, distance: 343.9
click at [312, 486] on img at bounding box center [444, 412] width 266 height 354
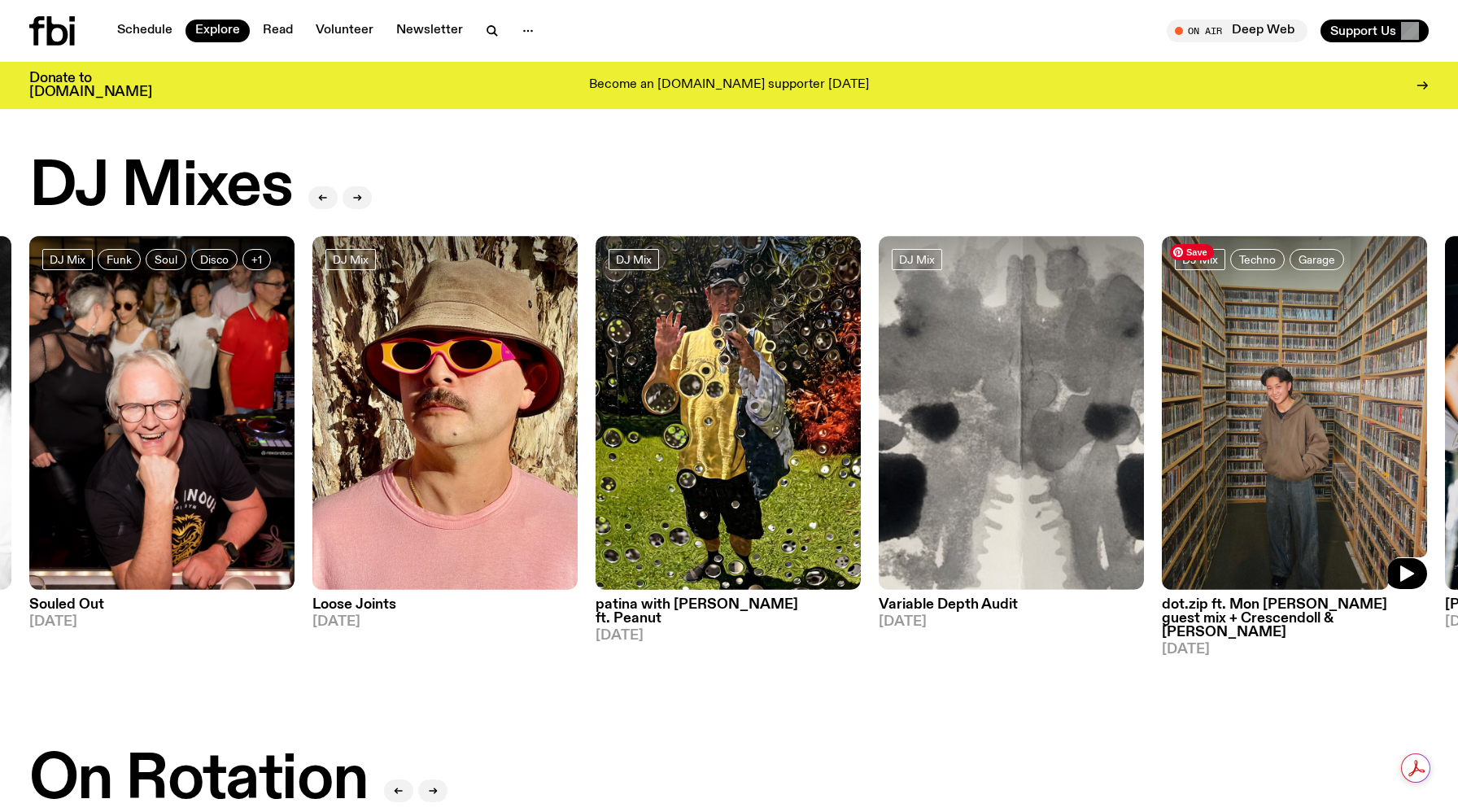
drag, startPoint x: 1377, startPoint y: 400, endPoint x: 728, endPoint y: 401, distance: 649.0
click at [1162, 401] on img at bounding box center [1295, 412] width 266 height 354
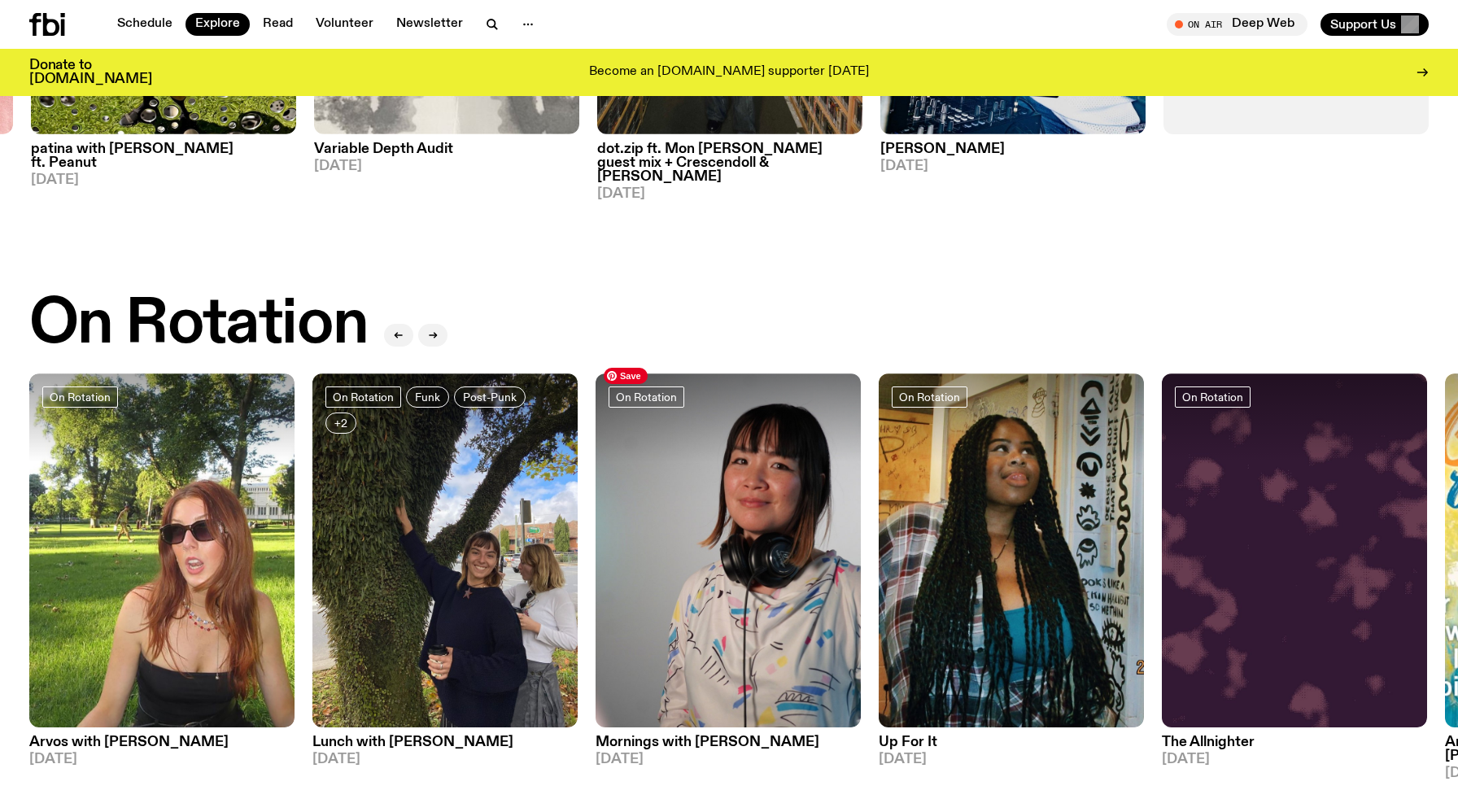
scroll to position [446, 0]
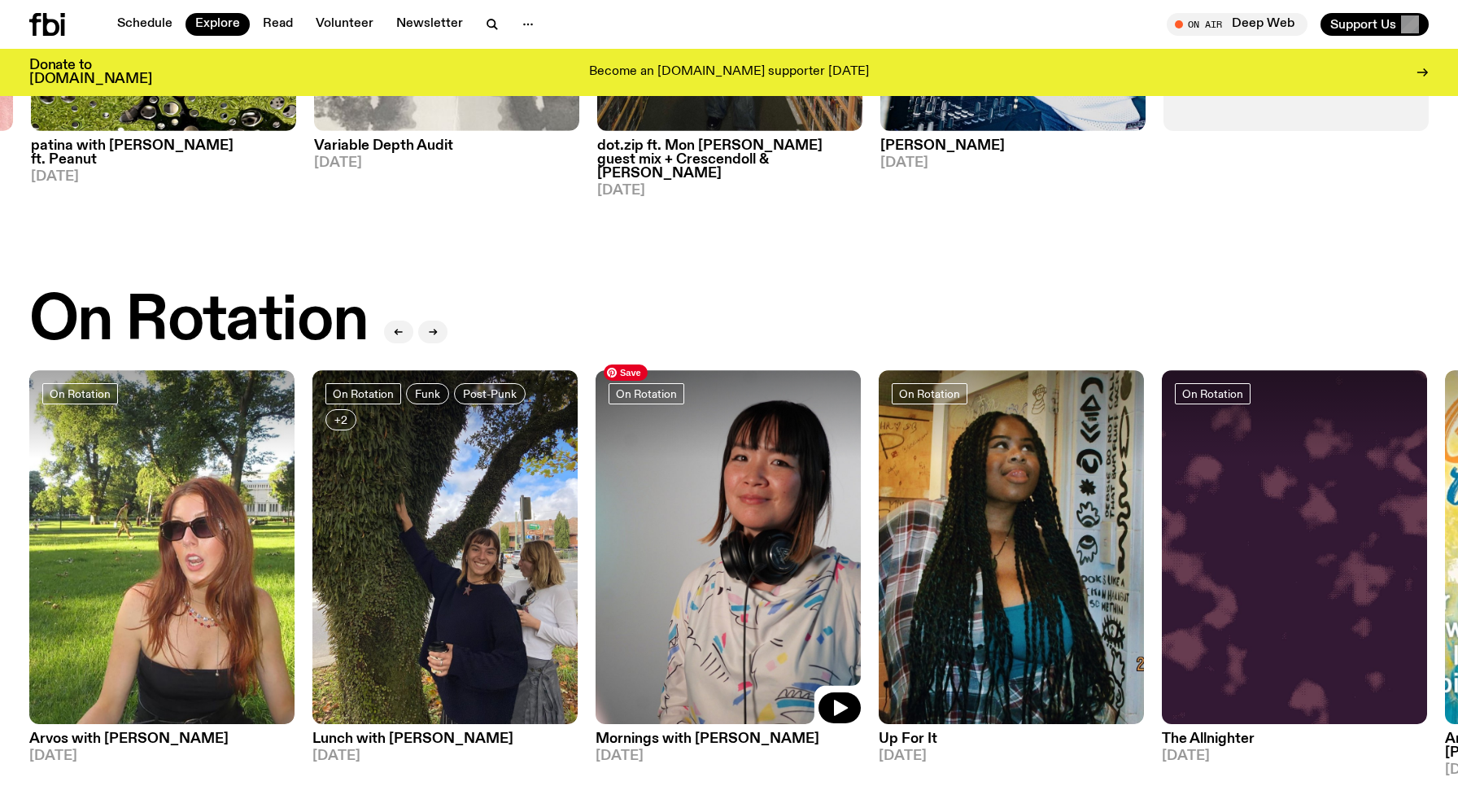
drag, startPoint x: 836, startPoint y: 485, endPoint x: 215, endPoint y: 505, distance: 621.3
click at [596, 505] on img at bounding box center [728, 547] width 266 height 354
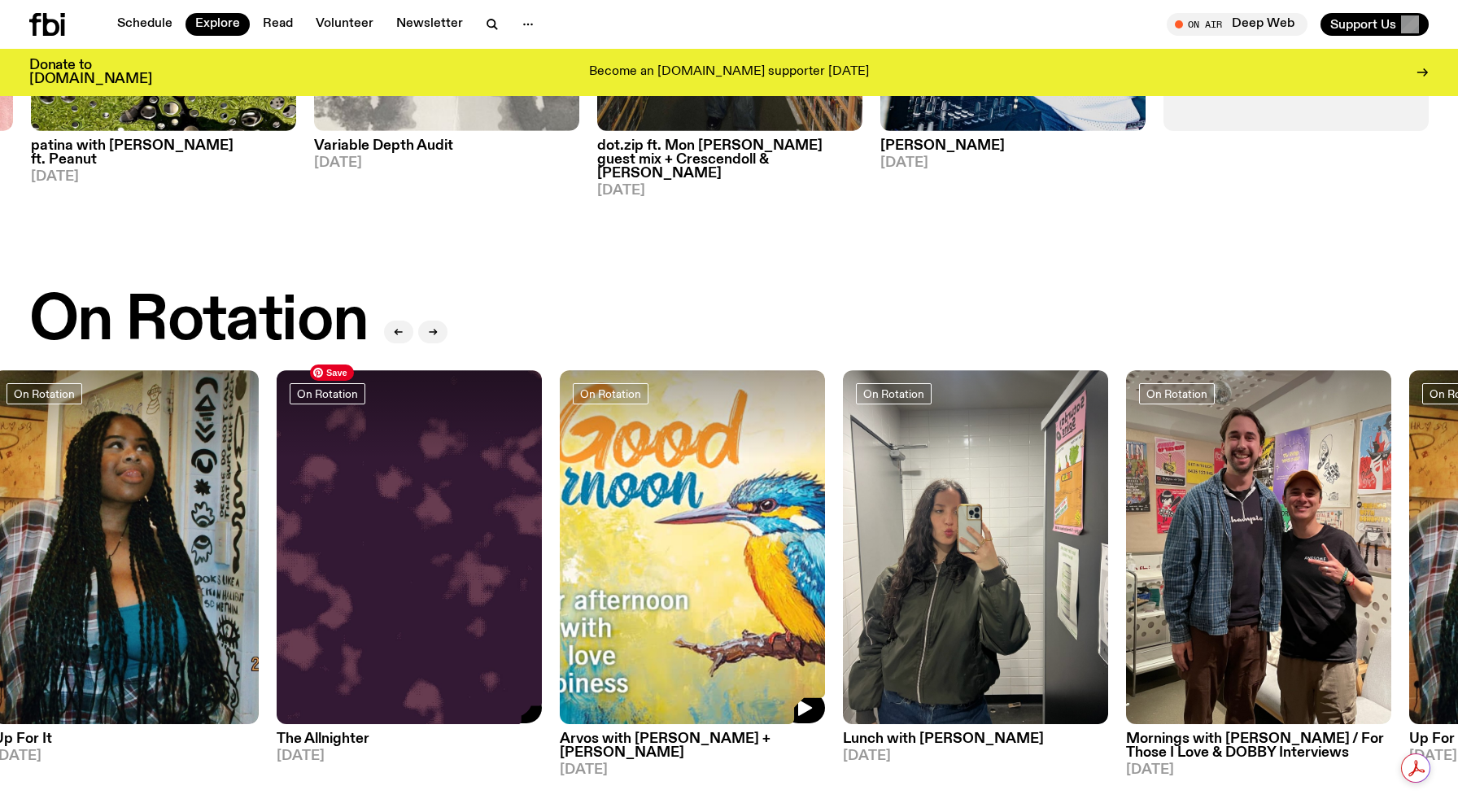
drag, startPoint x: 602, startPoint y: 491, endPoint x: 0, endPoint y: 488, distance: 602.0
click at [560, 488] on img at bounding box center [692, 547] width 266 height 354
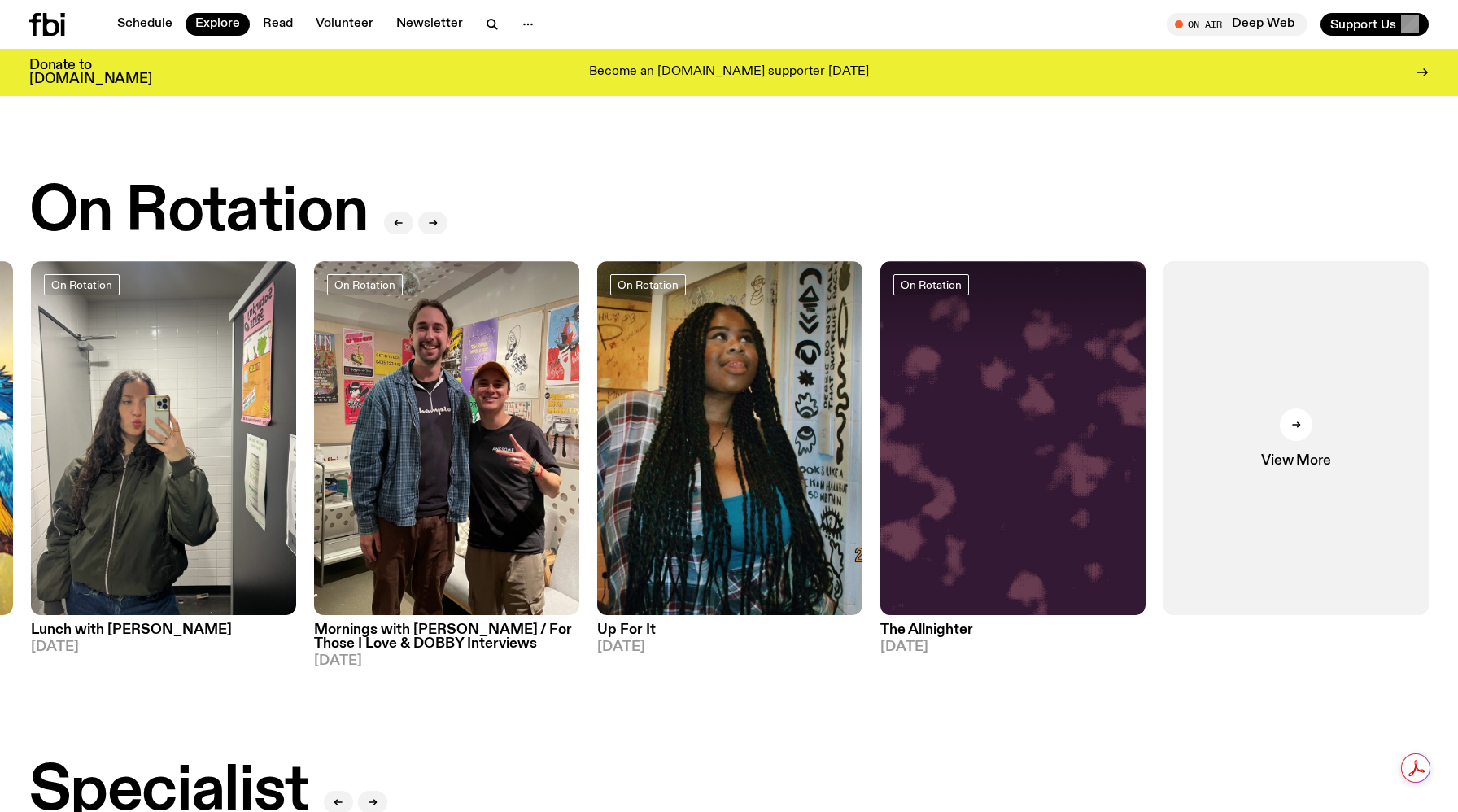
scroll to position [264, 0]
